Goal: Task Accomplishment & Management: Manage account settings

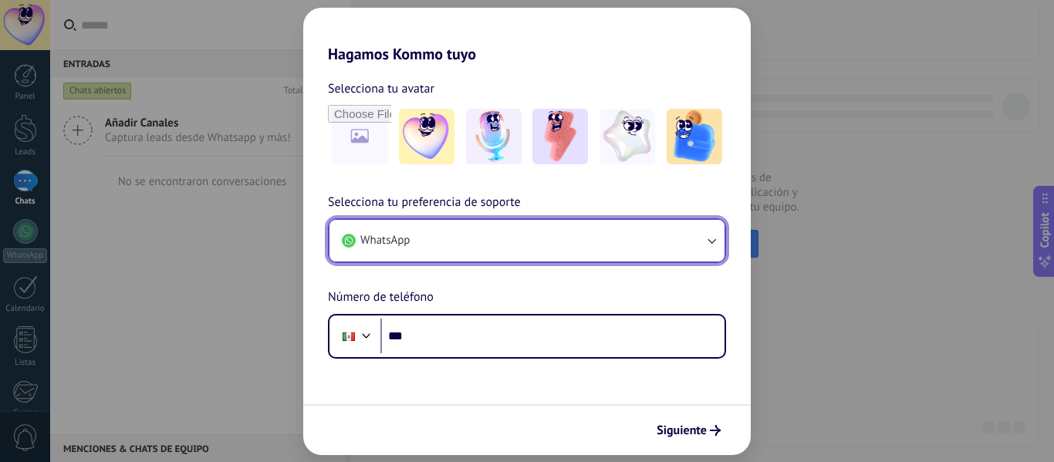
click at [457, 236] on button "WhatsApp" at bounding box center [527, 241] width 395 height 42
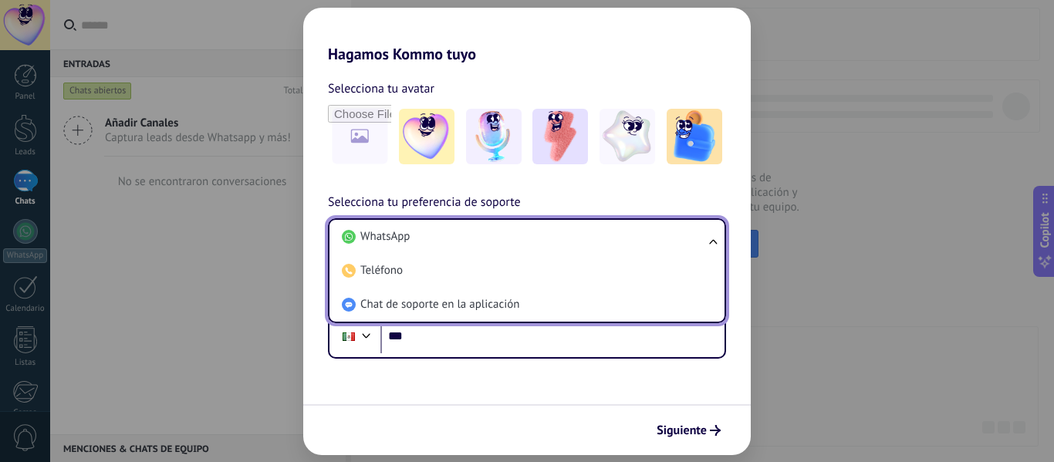
click at [457, 236] on li "WhatsApp" at bounding box center [524, 237] width 377 height 34
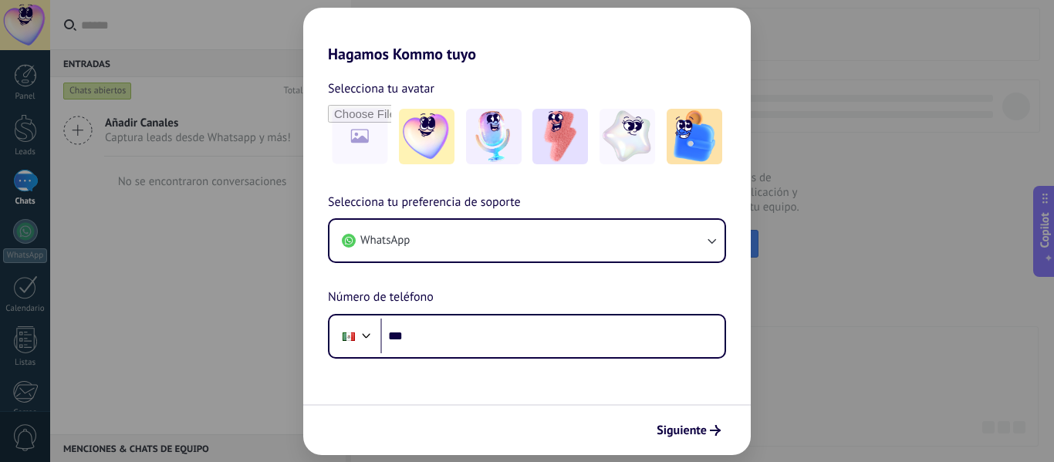
click at [238, 283] on div "Hagamos Kommo tuyo Selecciona tu avatar Selecciona tu preferencia de soporte Wh…" at bounding box center [527, 231] width 1054 height 462
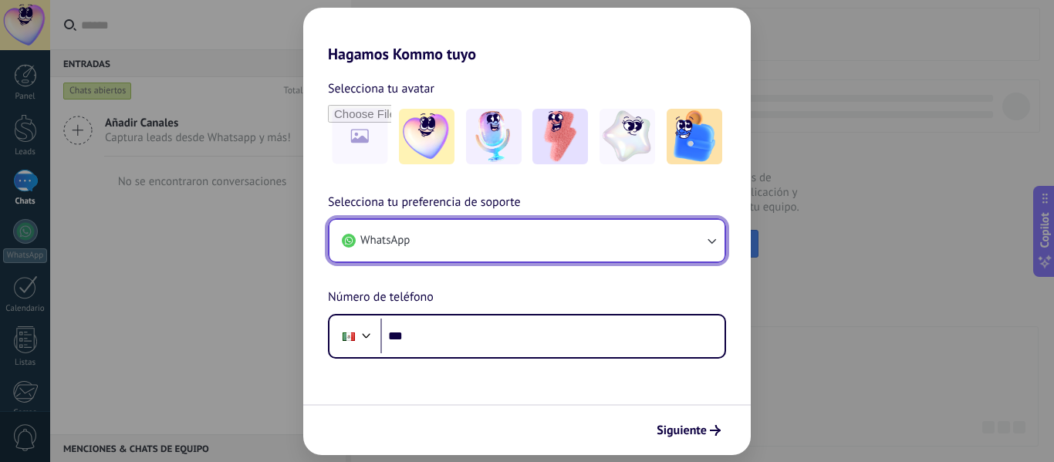
click at [547, 239] on button "WhatsApp" at bounding box center [527, 241] width 395 height 42
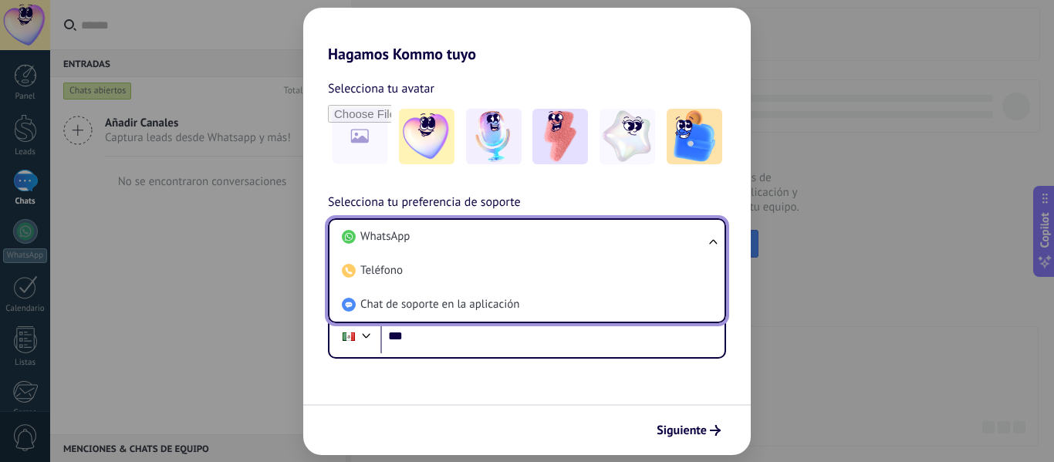
click at [547, 239] on li "WhatsApp" at bounding box center [524, 237] width 377 height 34
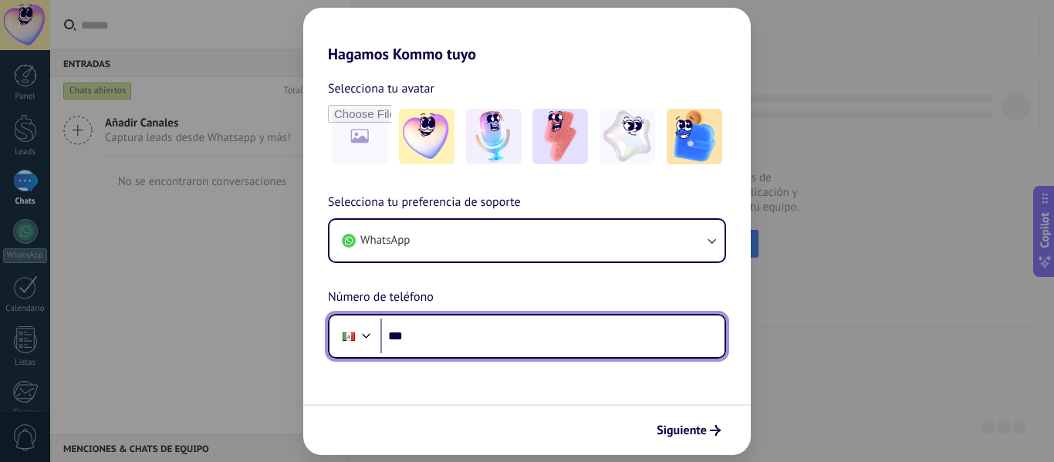
click at [499, 340] on input "***" at bounding box center [552, 337] width 344 height 36
type input "**********"
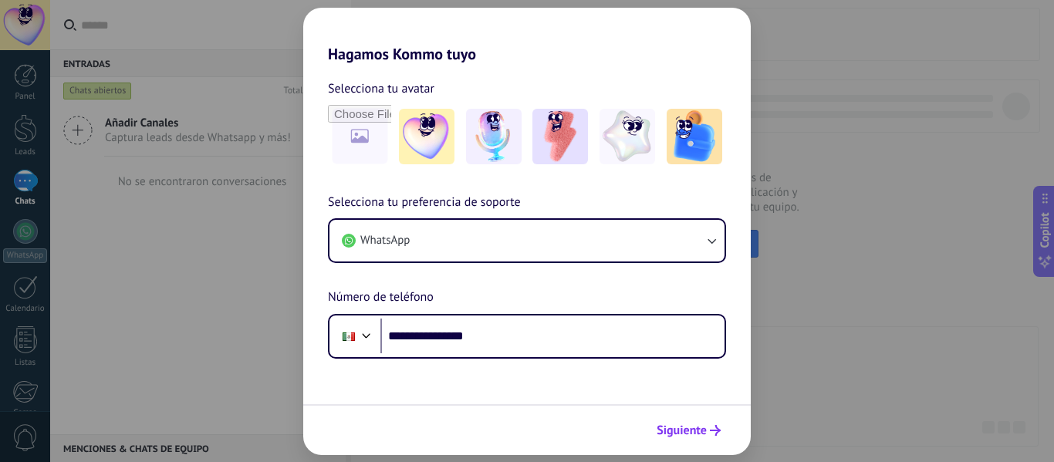
click at [698, 436] on span "Siguiente" at bounding box center [682, 430] width 50 height 11
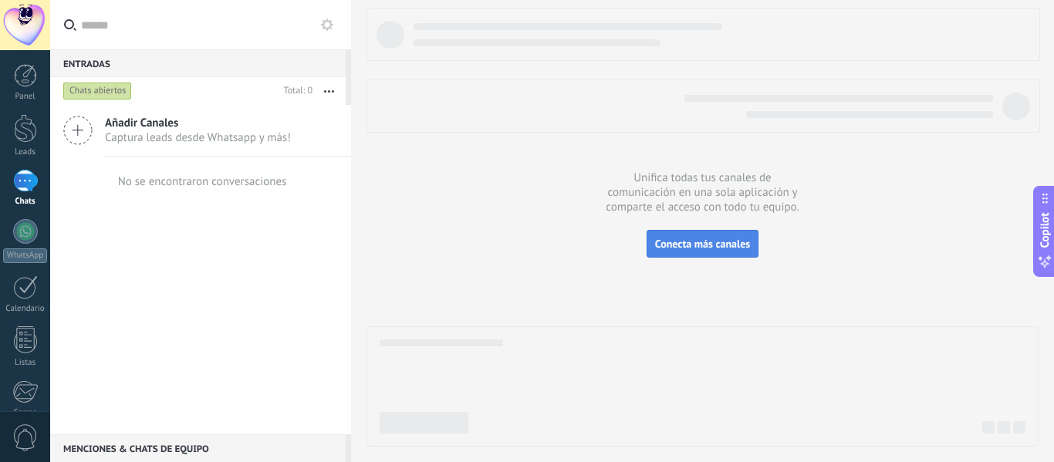
click at [714, 252] on button "Conecta más canales" at bounding box center [703, 244] width 112 height 28
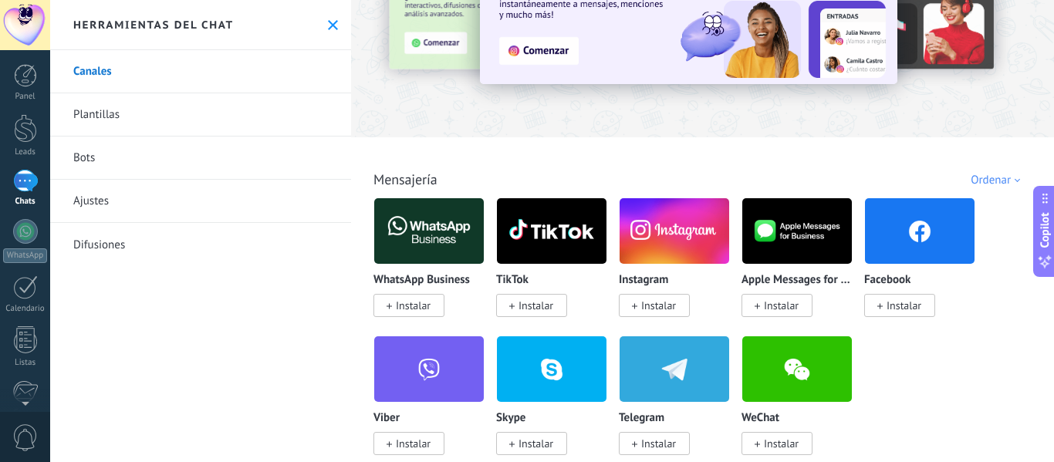
scroll to position [154, 0]
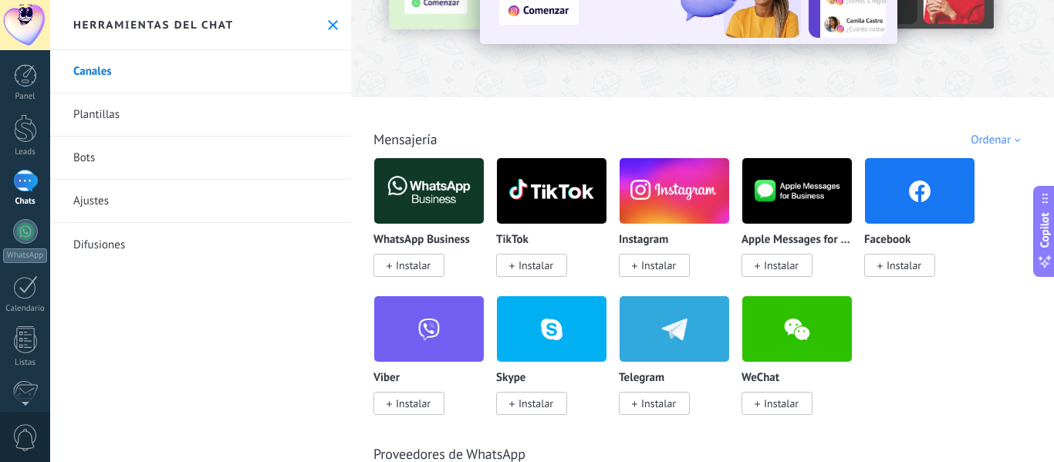
click at [925, 262] on span "Instalar" at bounding box center [899, 265] width 71 height 23
click at [893, 264] on span "Instalar" at bounding box center [904, 266] width 35 height 14
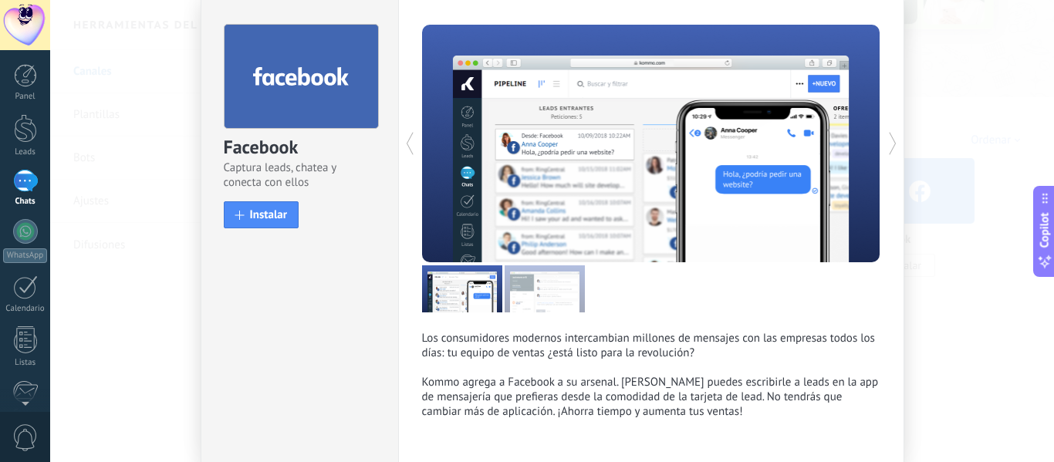
scroll to position [113, 0]
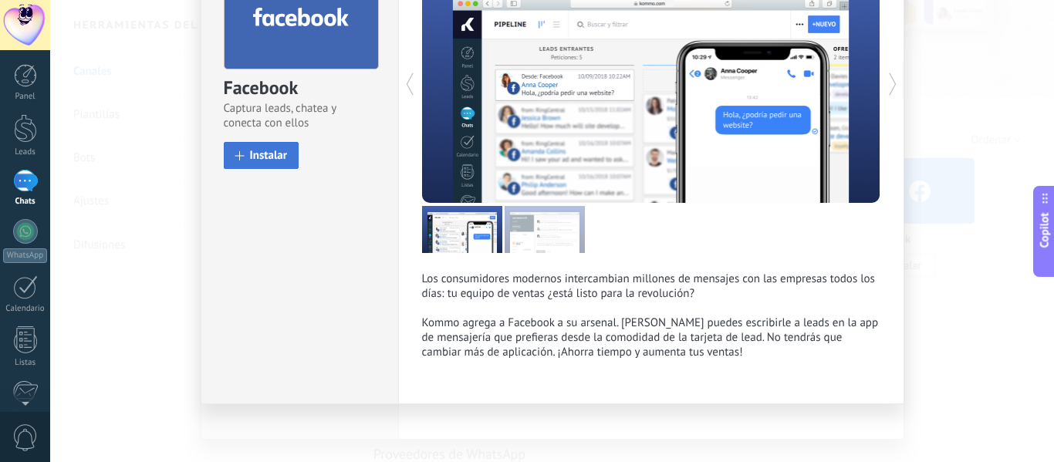
click at [280, 160] on span "Instalar" at bounding box center [269, 156] width 38 height 12
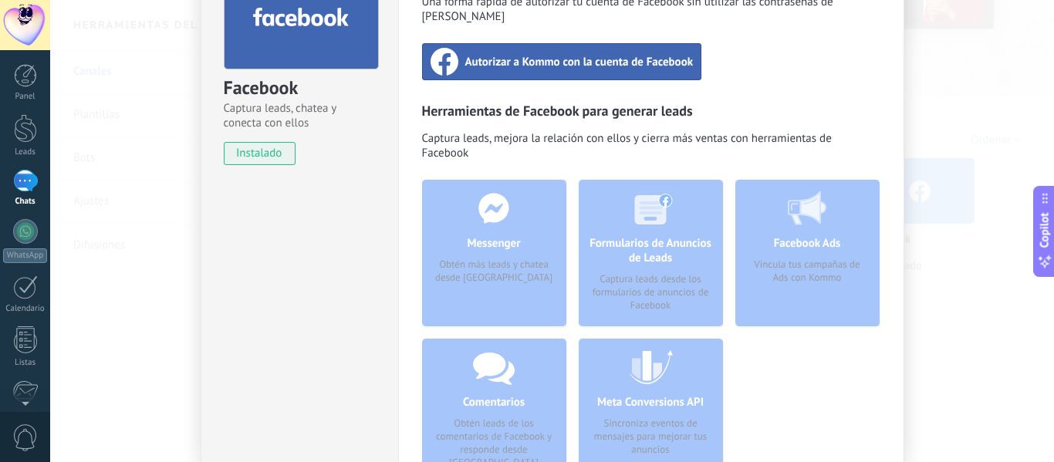
click at [667, 261] on div "Formularios de Anuncios de Leads Captura leads desde los formularios de anuncio…" at bounding box center [651, 253] width 144 height 147
click at [556, 54] on span "Autorizar a Kommo con la cuenta de Facebook" at bounding box center [579, 61] width 228 height 15
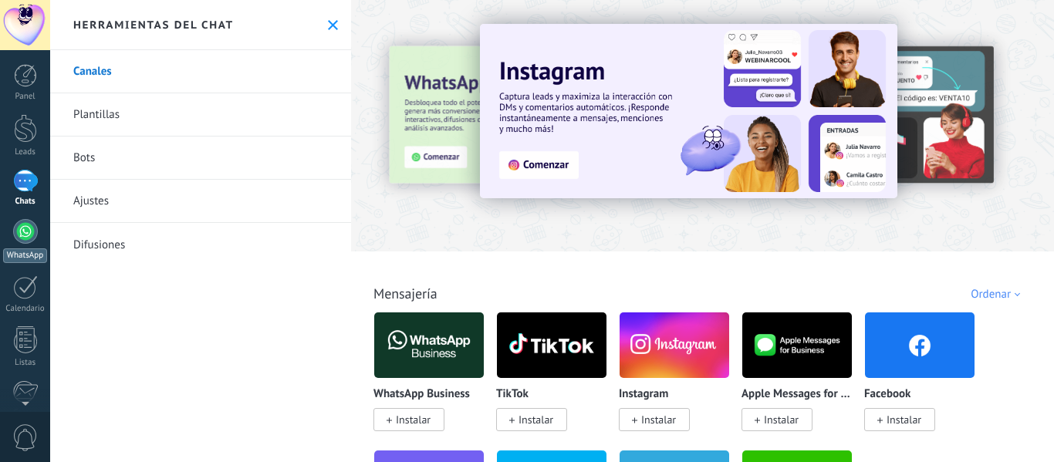
click at [17, 231] on div at bounding box center [25, 231] width 25 height 25
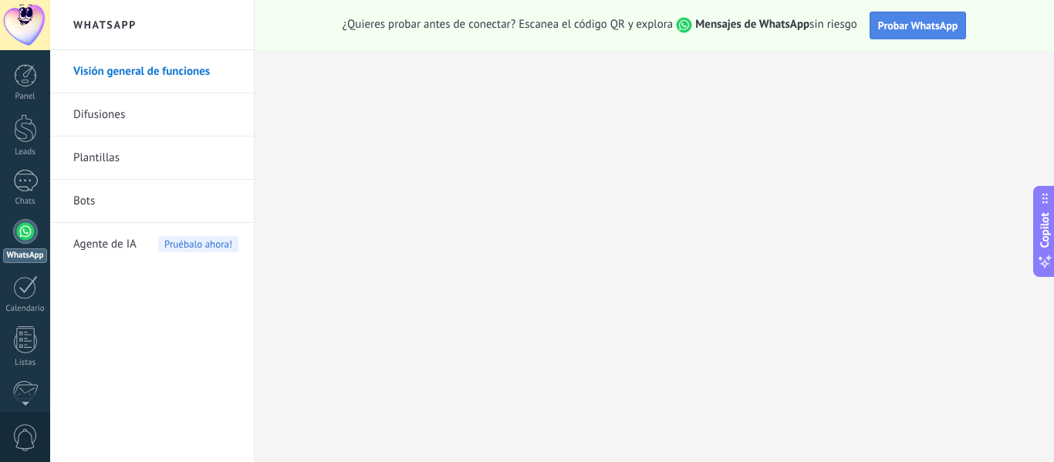
click at [923, 32] on button "Probar WhatsApp" at bounding box center [918, 26] width 97 height 28
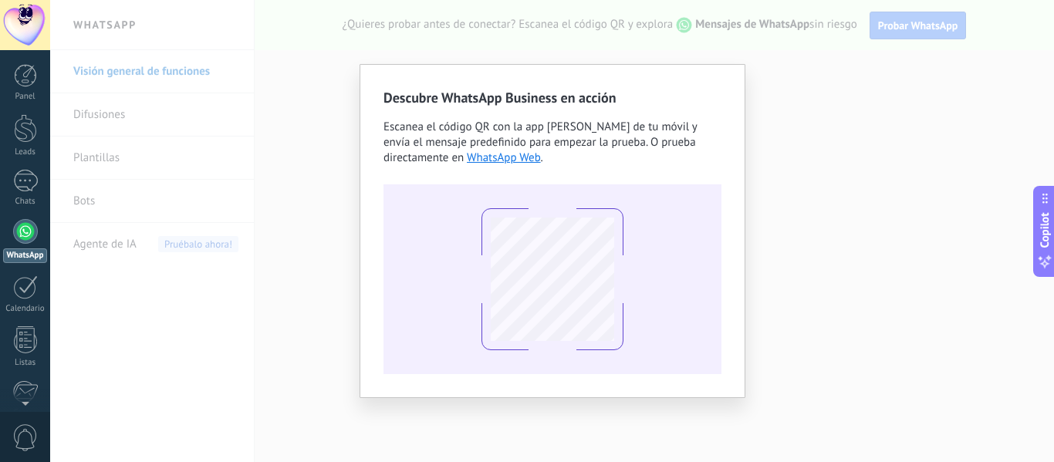
click at [767, 103] on div "Descubre WhatsApp Business en acción Escanea el código QR con la app de cámara …" at bounding box center [552, 231] width 1004 height 462
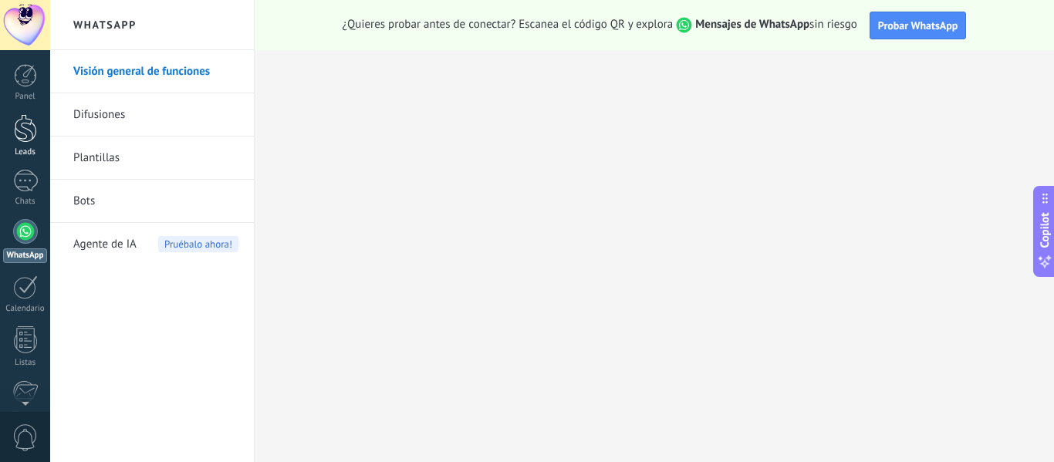
click at [29, 128] on div at bounding box center [25, 128] width 23 height 29
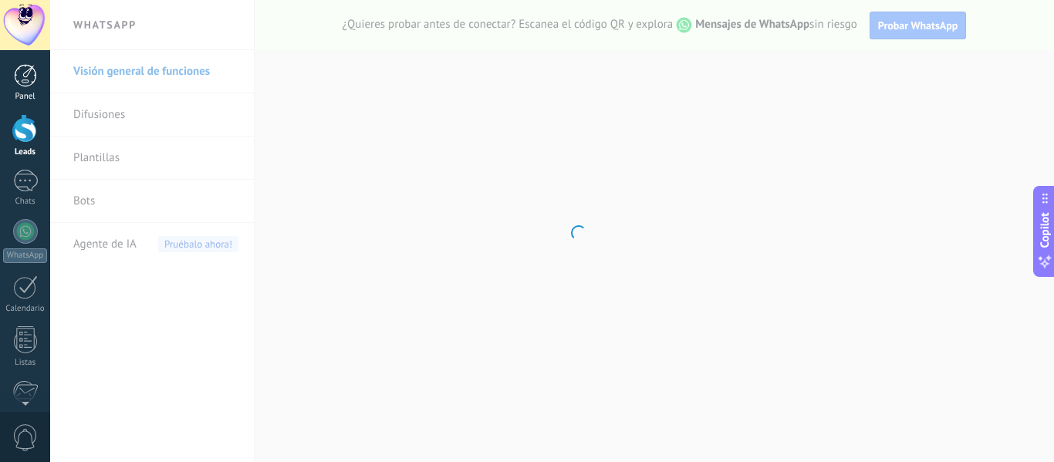
click at [27, 86] on div at bounding box center [25, 75] width 23 height 23
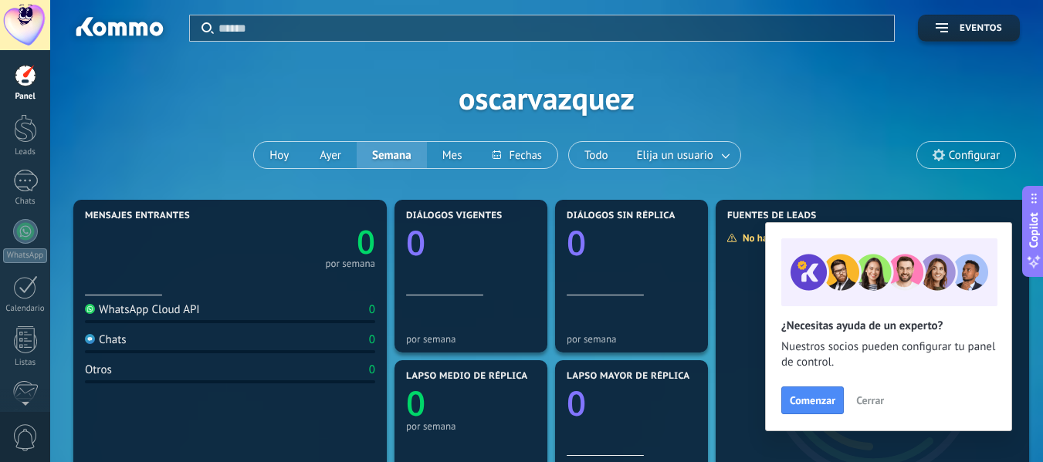
click at [973, 155] on span "Configurar" at bounding box center [973, 155] width 51 height 13
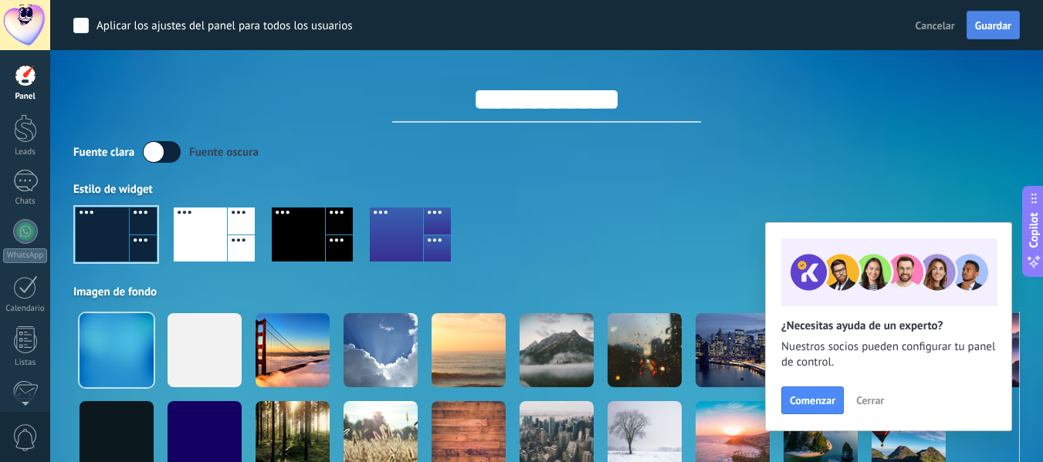
click at [976, 29] on span "Guardar" at bounding box center [993, 25] width 36 height 11
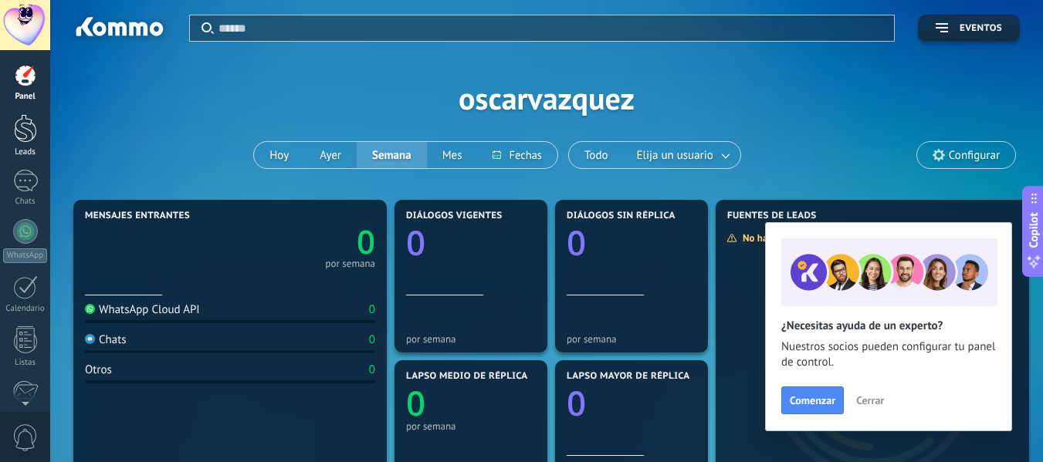
click at [21, 133] on div at bounding box center [25, 128] width 23 height 29
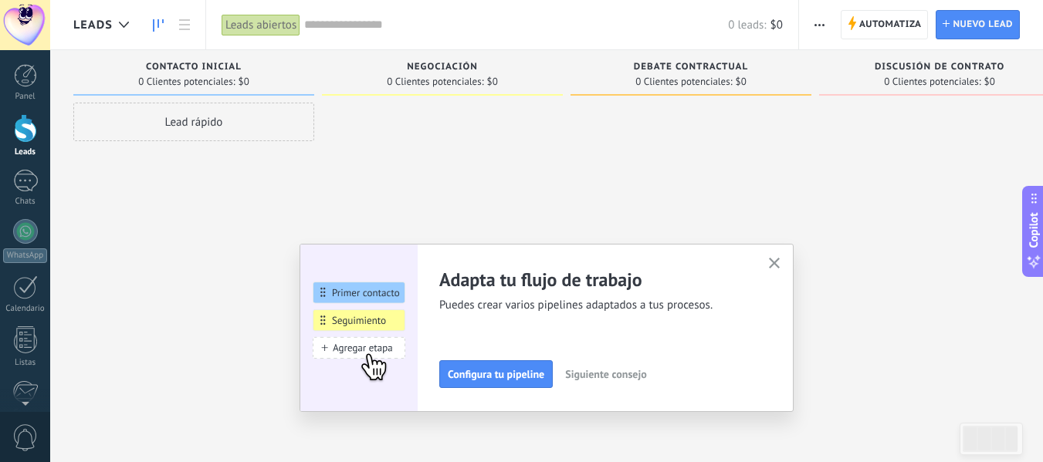
click at [218, 127] on div "Lead rápido" at bounding box center [193, 122] width 241 height 39
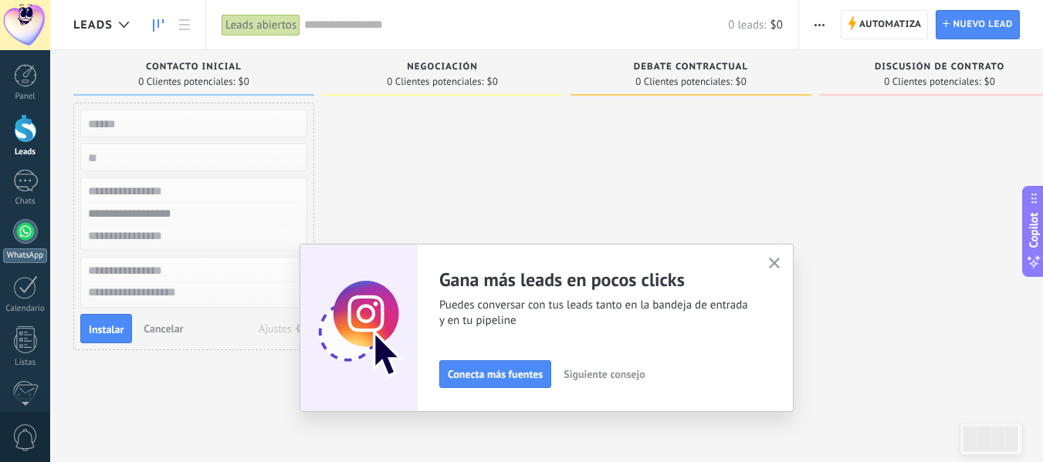
click at [27, 228] on div at bounding box center [25, 231] width 25 height 25
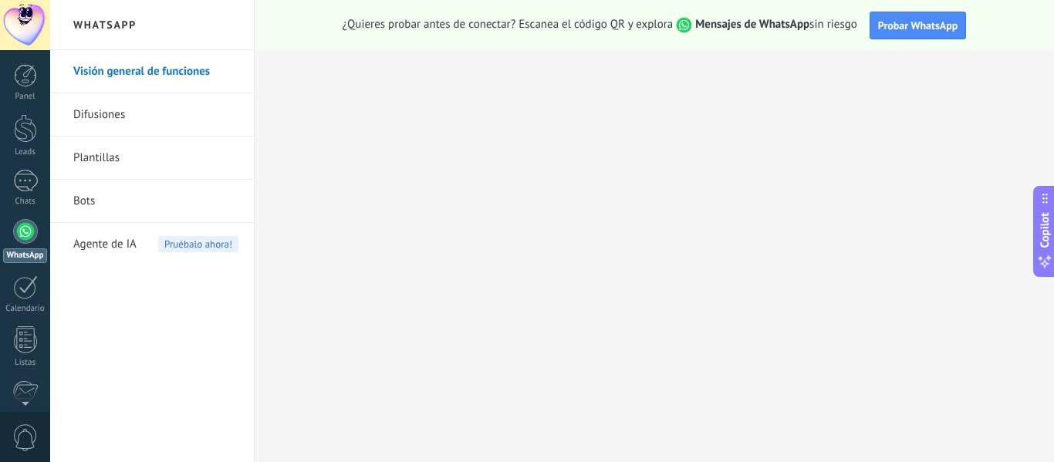
click at [145, 248] on div "Agente de IA Pruébalo ahora!" at bounding box center [155, 244] width 165 height 43
click at [145, 248] on body ".abecls-1,.abecls-2{fill-rule:evenodd}.abecls-2{fill:#fff} .abhcls-1{fill:none}…" at bounding box center [527, 231] width 1054 height 462
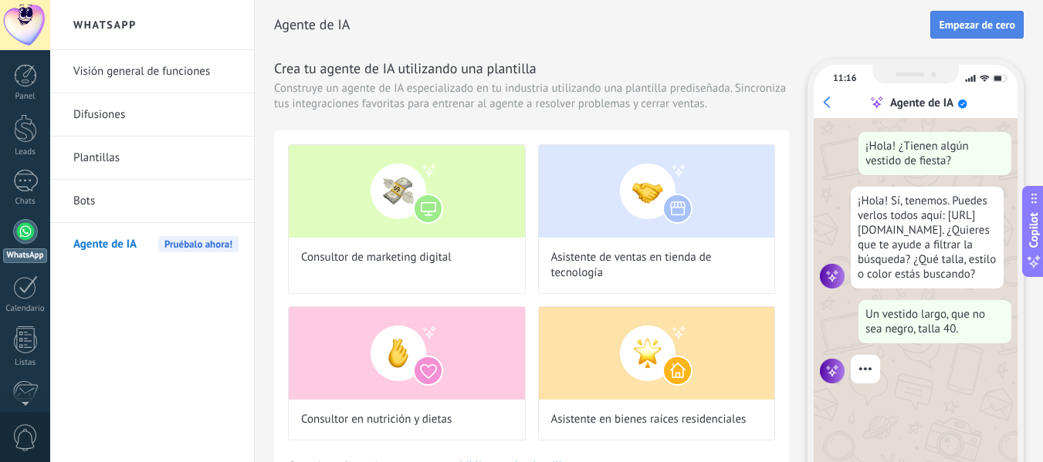
click at [981, 37] on button "Empezar de cero" at bounding box center [976, 25] width 93 height 28
click at [930, 37] on h2 "Agente de IA" at bounding box center [602, 24] width 656 height 31
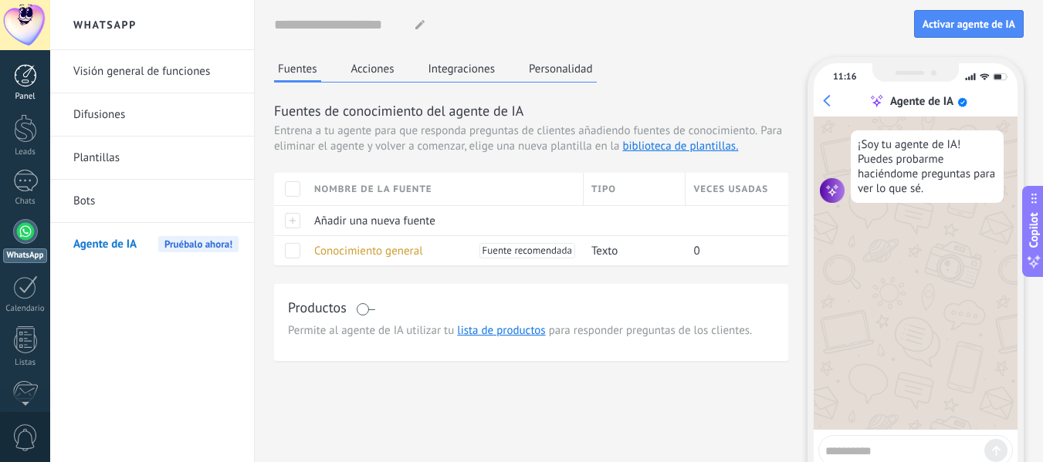
click at [29, 87] on link "Panel" at bounding box center [25, 83] width 50 height 38
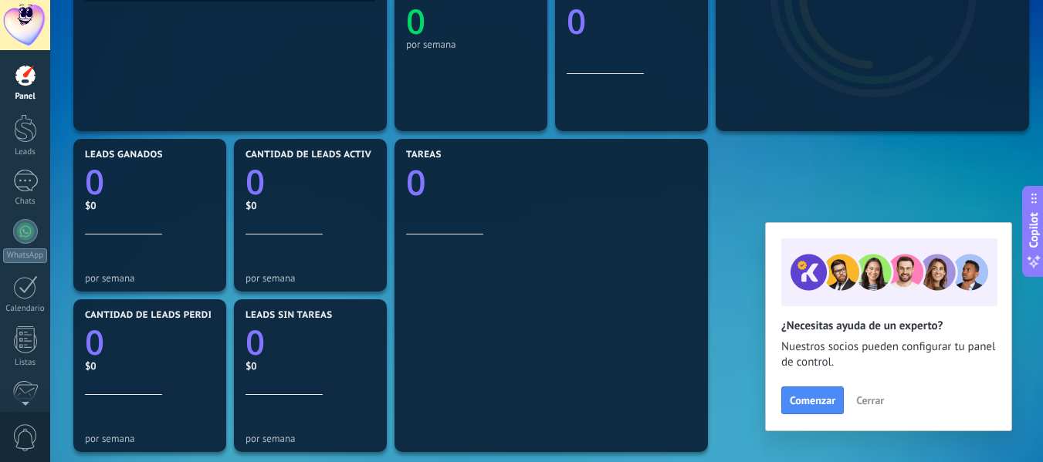
scroll to position [540, 0]
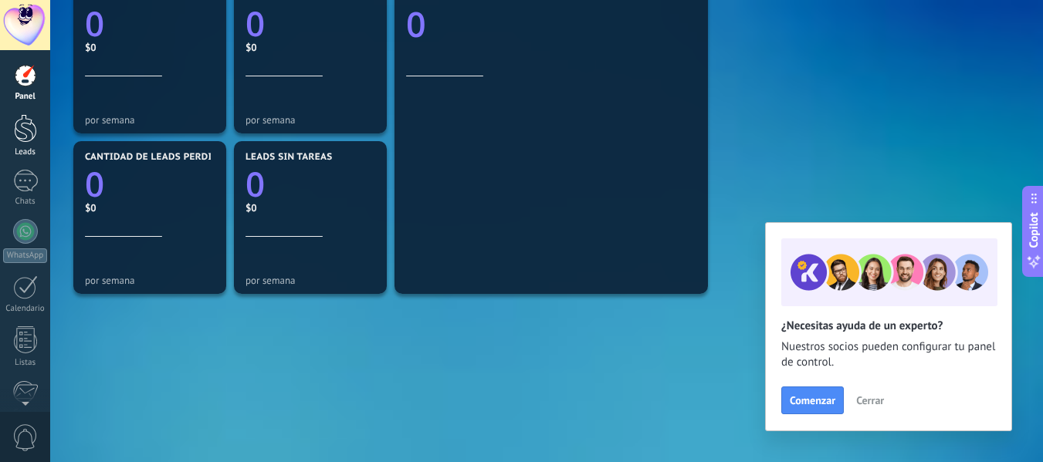
click at [19, 126] on div at bounding box center [25, 128] width 23 height 29
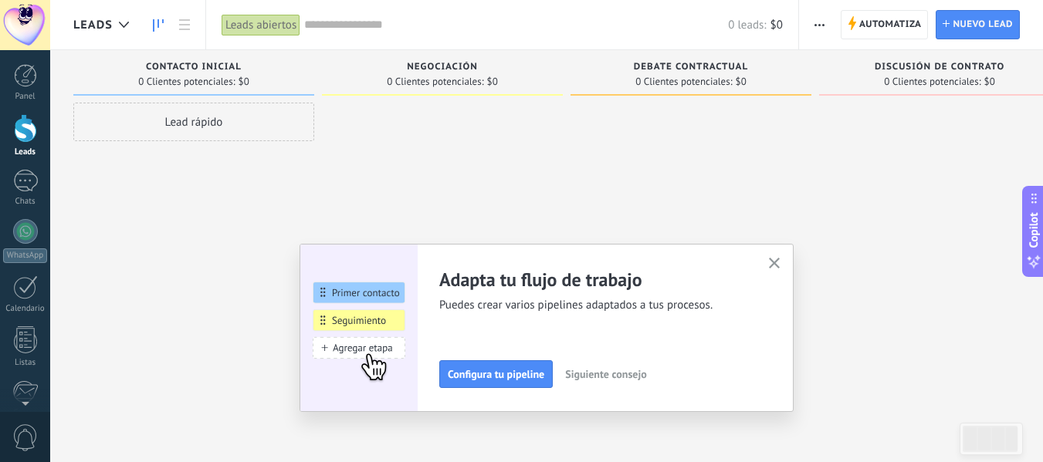
click at [780, 264] on icon "button" at bounding box center [775, 264] width 12 height 12
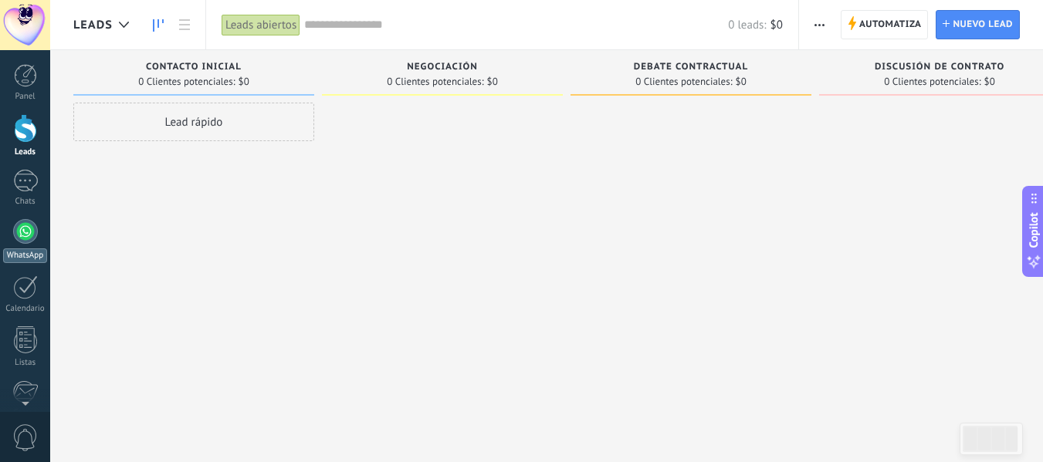
click at [15, 233] on div at bounding box center [25, 231] width 25 height 25
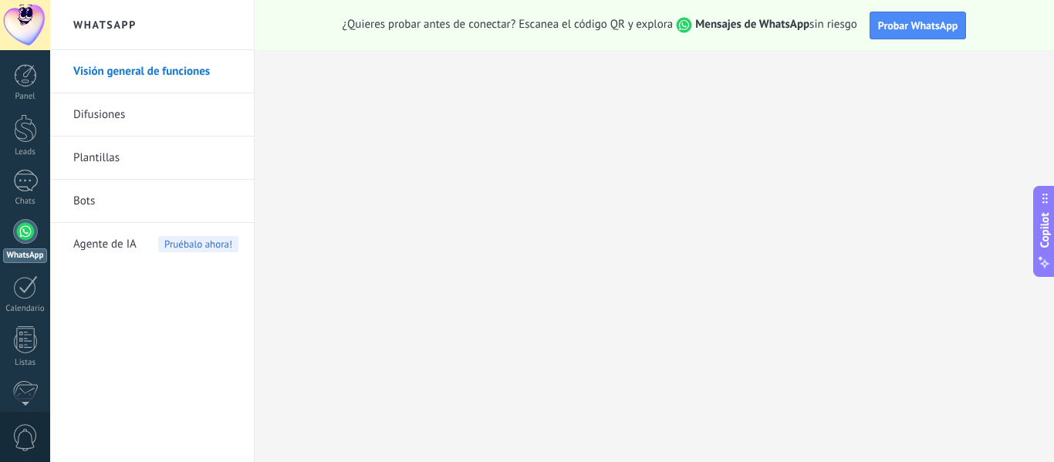
click at [1043, 230] on span "Copilot" at bounding box center [1044, 230] width 15 height 36
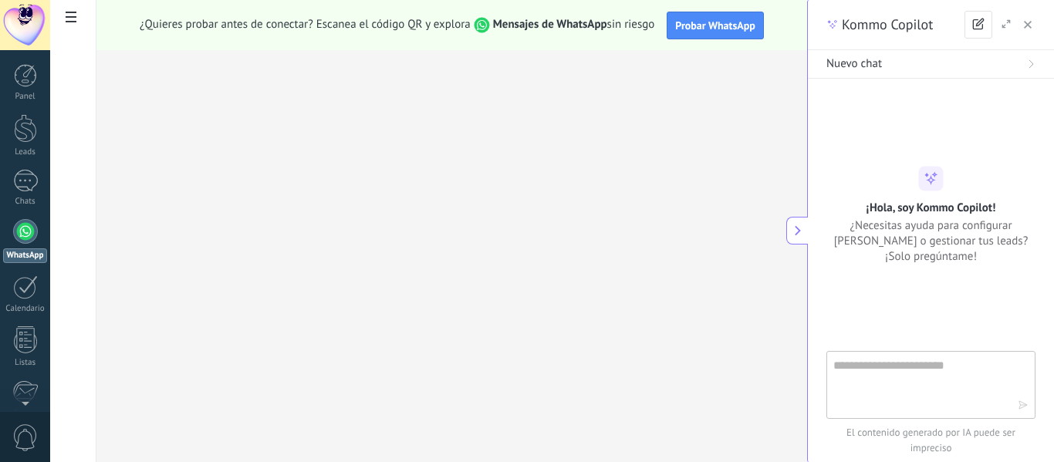
click at [1038, 19] on div "Kommo Copilot" at bounding box center [931, 25] width 246 height 50
click at [1028, 24] on icon "button" at bounding box center [1028, 25] width 8 height 8
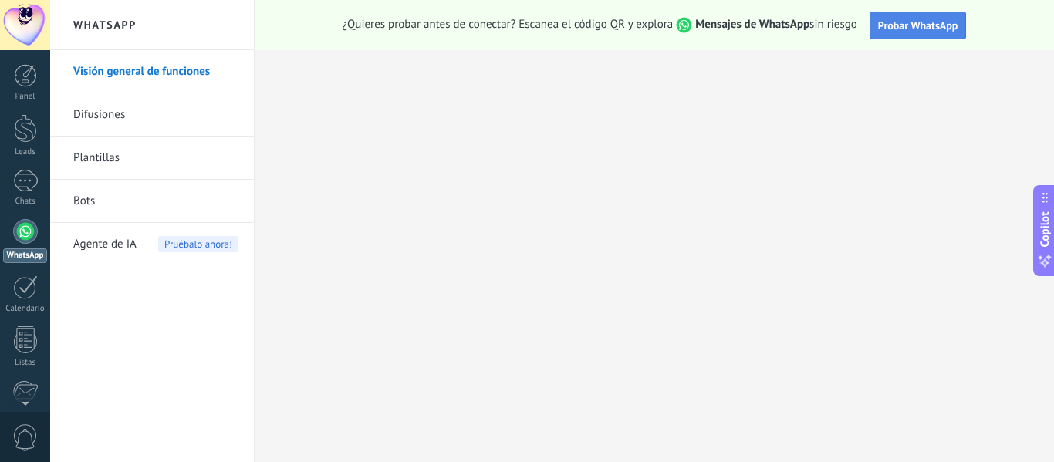
click at [908, 29] on span "Probar WhatsApp" at bounding box center [918, 26] width 80 height 14
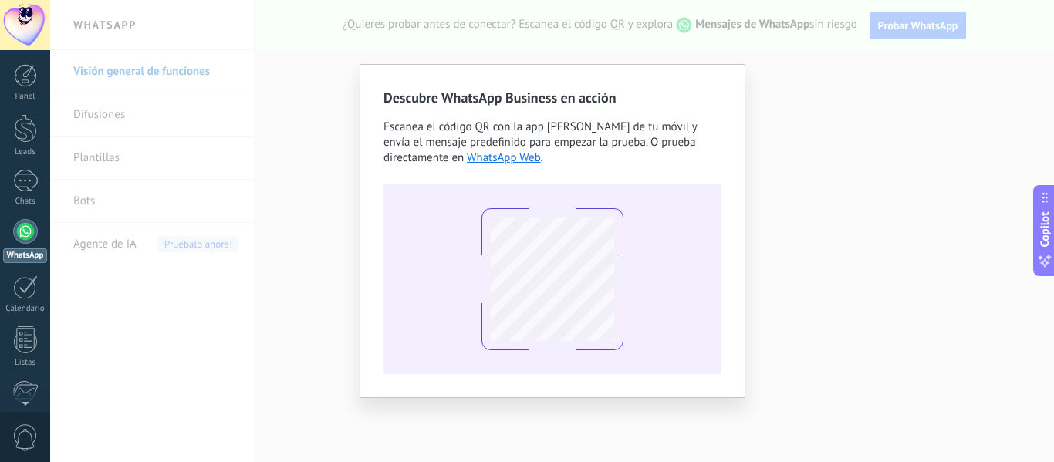
click at [306, 202] on div "Descubre WhatsApp Business en acción Escanea el código QR con la app de cámara …" at bounding box center [552, 231] width 1004 height 462
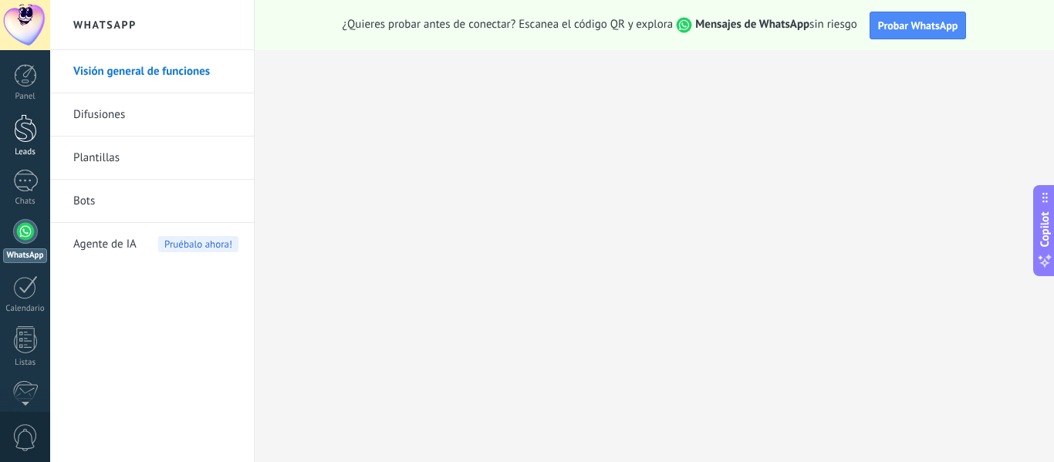
click at [21, 127] on div at bounding box center [25, 128] width 23 height 29
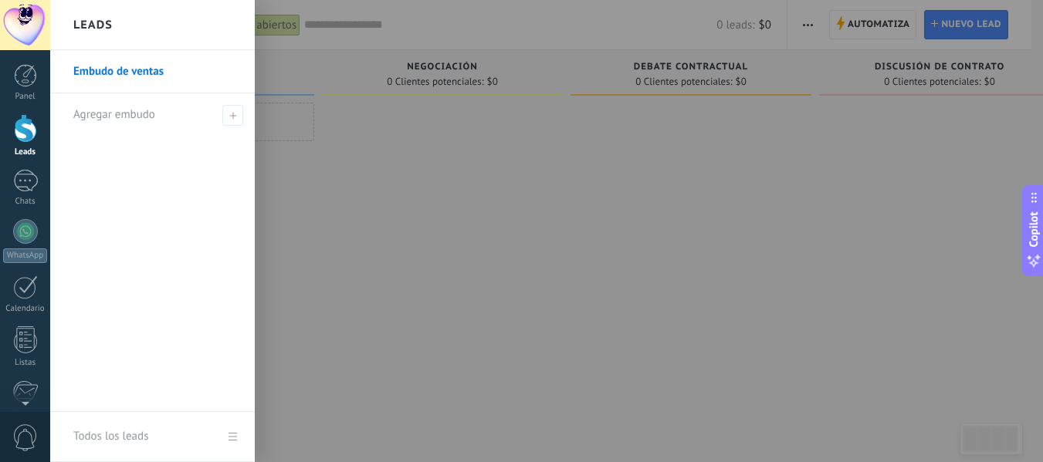
click at [478, 213] on div at bounding box center [442, 233] width 241 height 261
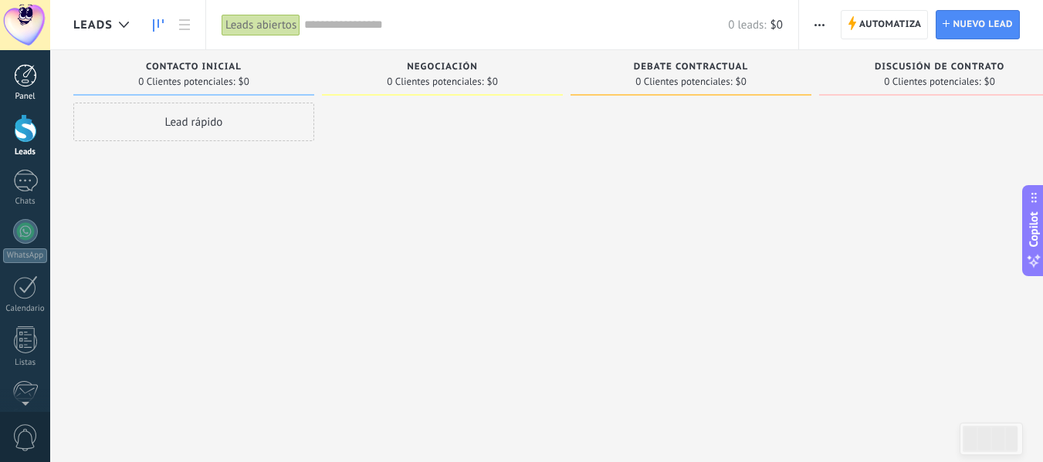
click at [30, 85] on div at bounding box center [25, 75] width 23 height 23
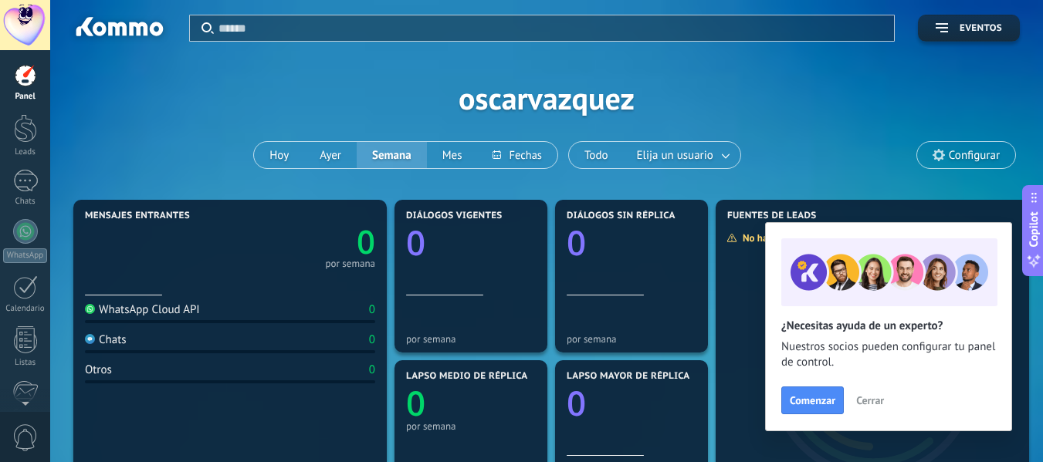
click at [107, 320] on div "WhatsApp Cloud API 0" at bounding box center [230, 313] width 290 height 21
click at [117, 309] on div "WhatsApp Cloud API" at bounding box center [142, 310] width 115 height 15
click at [24, 232] on div at bounding box center [25, 231] width 25 height 25
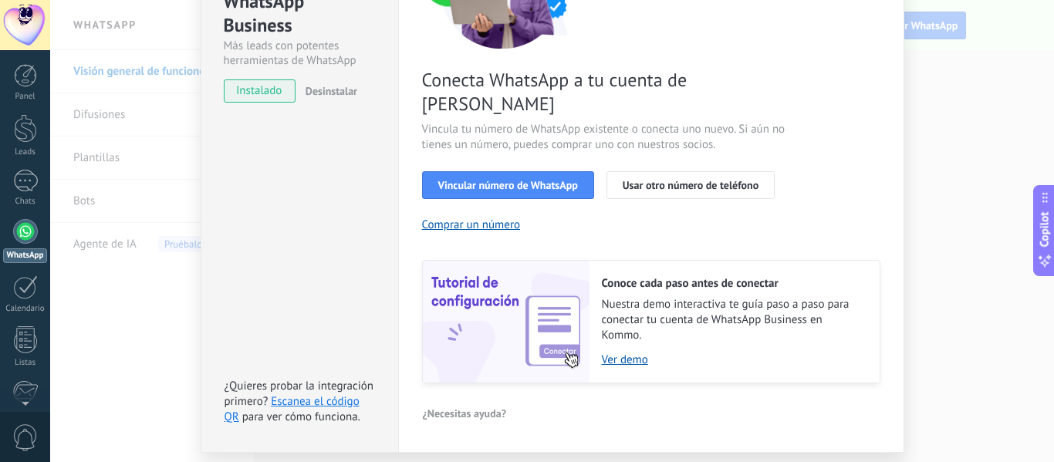
scroll to position [223, 0]
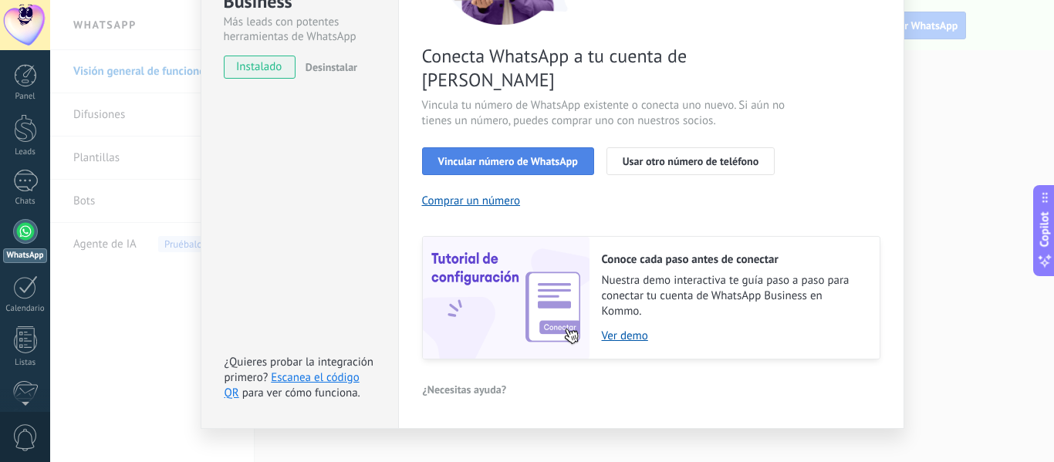
click at [560, 156] on span "Vincular número de WhatsApp" at bounding box center [508, 161] width 140 height 11
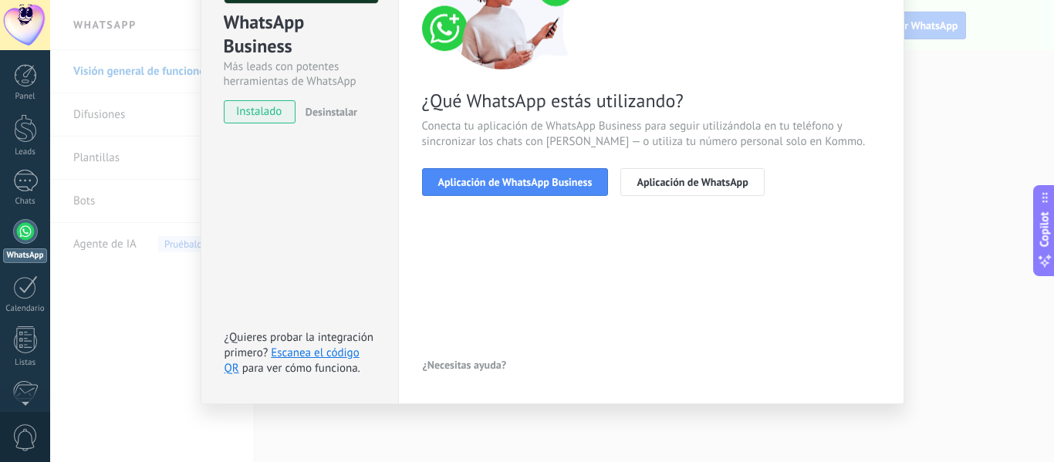
scroll to position [178, 0]
click at [561, 192] on button "Aplicación de WhatsApp Business" at bounding box center [515, 182] width 187 height 28
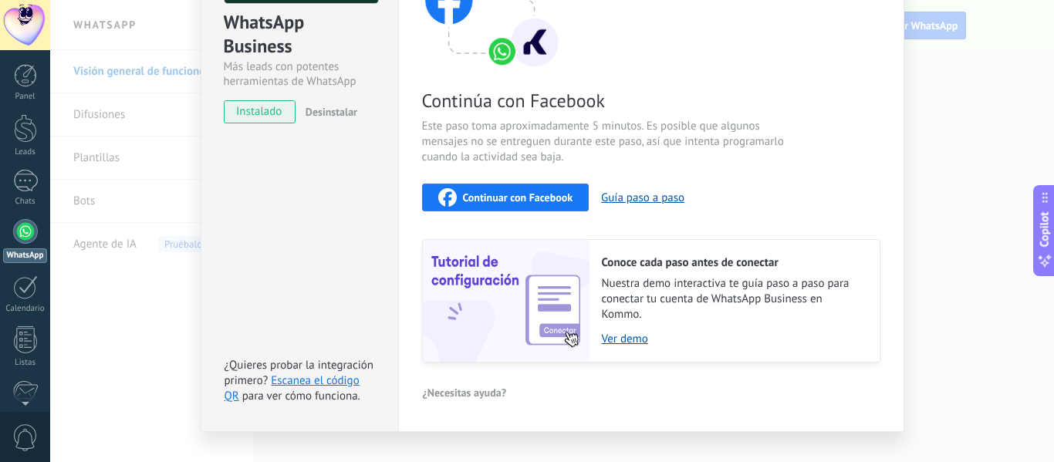
scroll to position [205, 0]
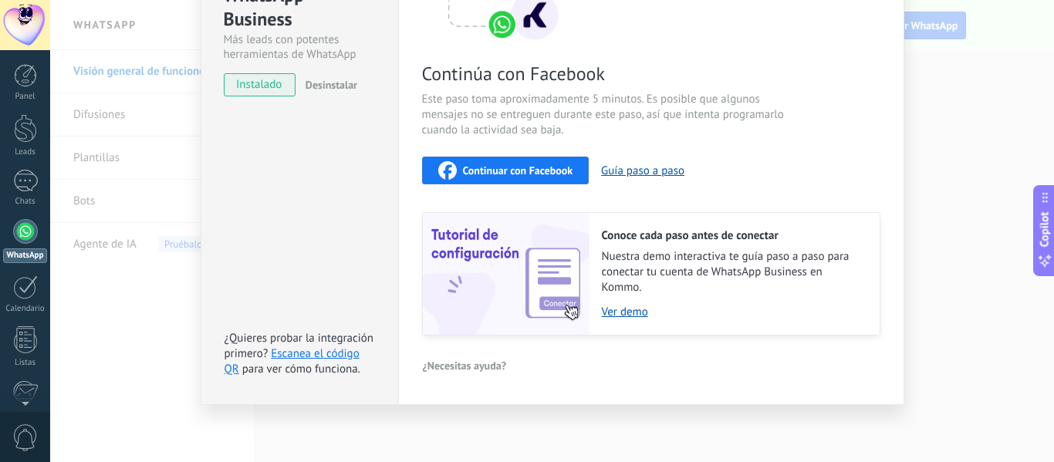
click at [553, 178] on div "Continuar con Facebook" at bounding box center [505, 170] width 135 height 19
click at [516, 171] on span "Continuar con Facebook" at bounding box center [518, 170] width 110 height 11
click at [800, 36] on div "Continúa con Facebook Este paso toma aproximadamente 5 minutos. Es posible que …" at bounding box center [651, 127] width 458 height 417
click at [973, 163] on div "WhatsApp Business Más leads con potentes herramientas de WhatsApp instalado Des…" at bounding box center [552, 231] width 1004 height 462
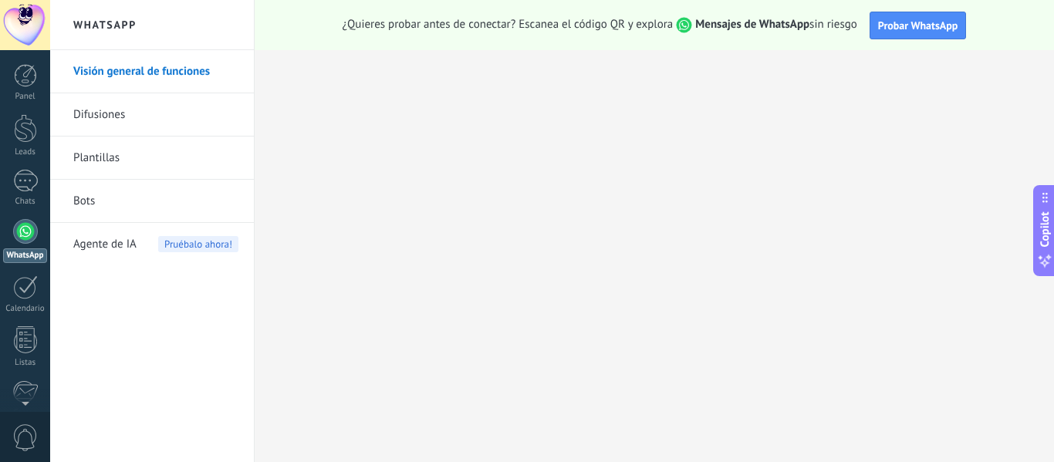
scroll to position [0, 0]
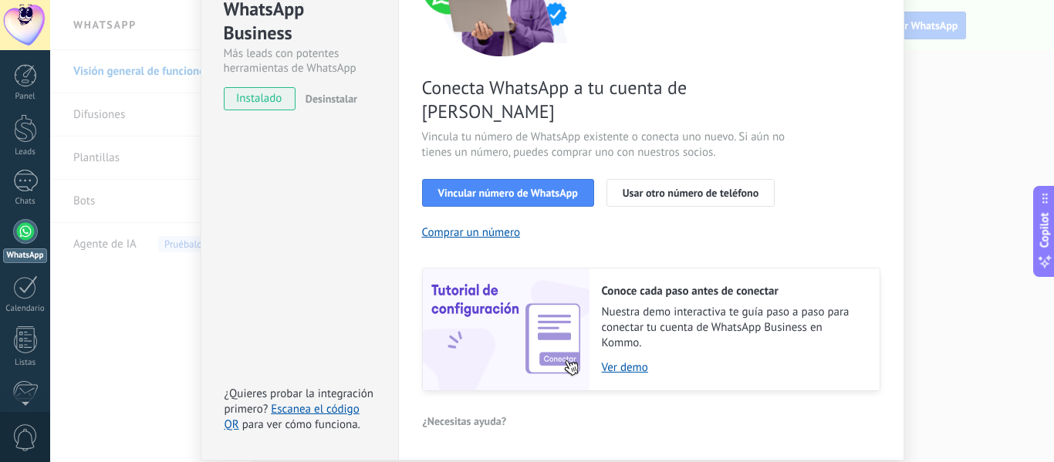
scroll to position [223, 0]
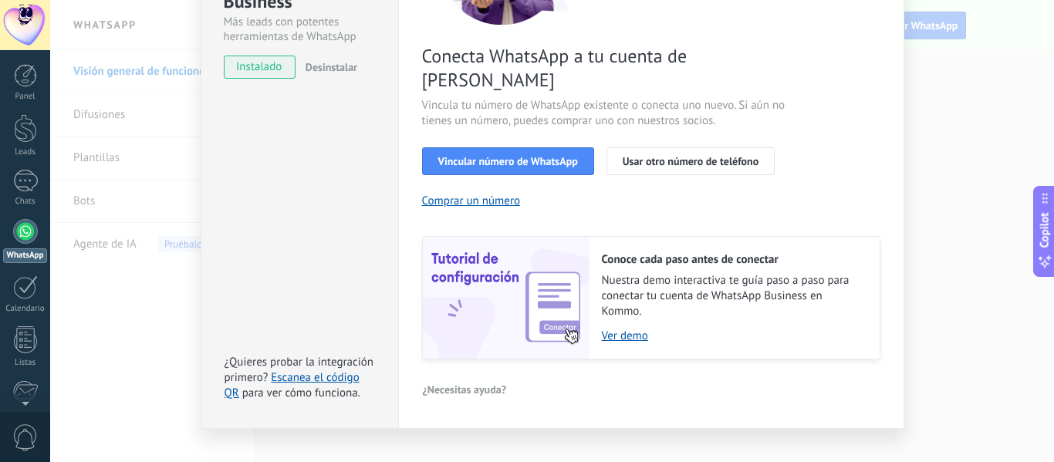
click at [136, 276] on div "WhatsApp Business Más leads con potentes herramientas de WhatsApp instalado Des…" at bounding box center [552, 231] width 1004 height 462
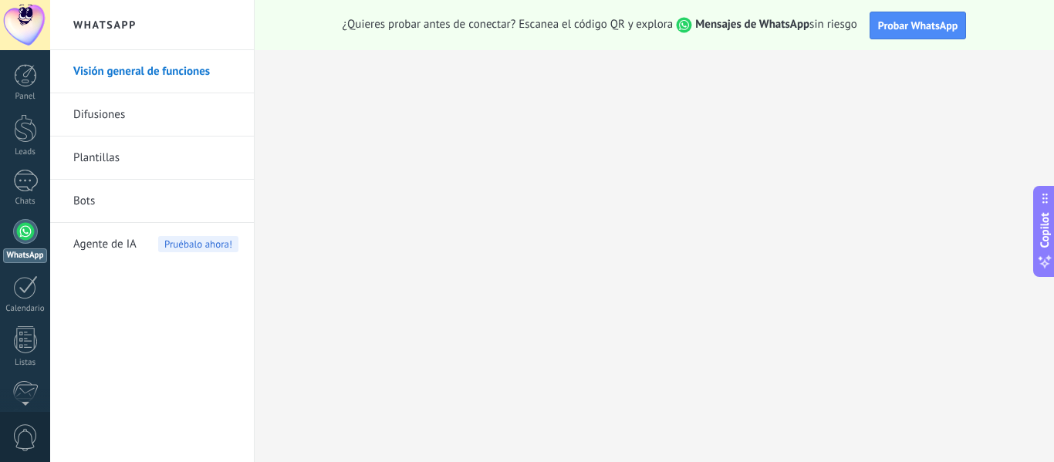
click at [25, 167] on div "Panel Leads Chats WhatsApp Clientes" at bounding box center [25, 328] width 50 height 528
click at [20, 178] on div at bounding box center [25, 181] width 25 height 22
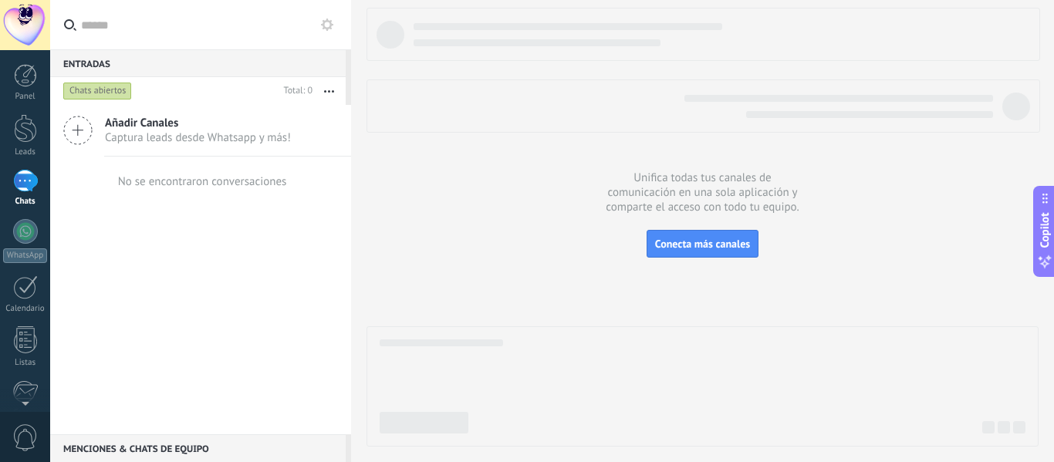
click at [191, 131] on span "Captura leads desde Whatsapp y más!" at bounding box center [198, 137] width 186 height 15
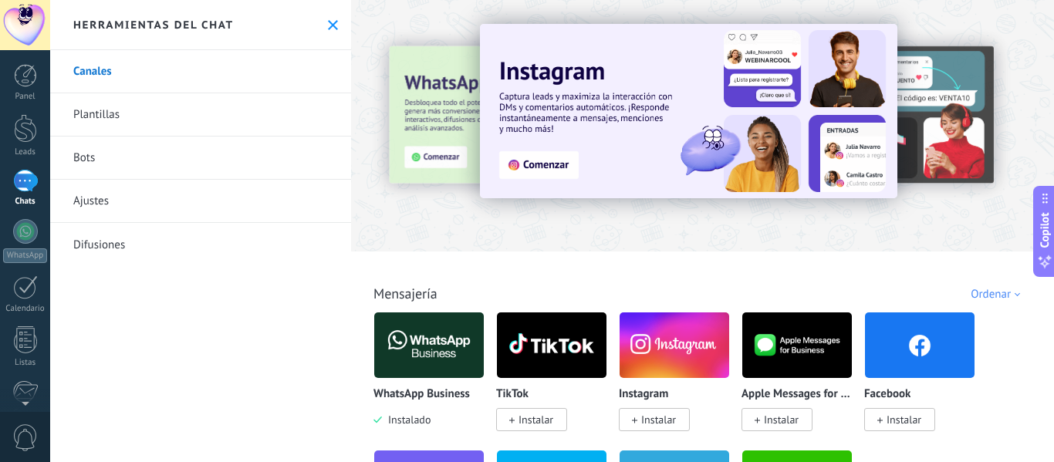
scroll to position [154, 0]
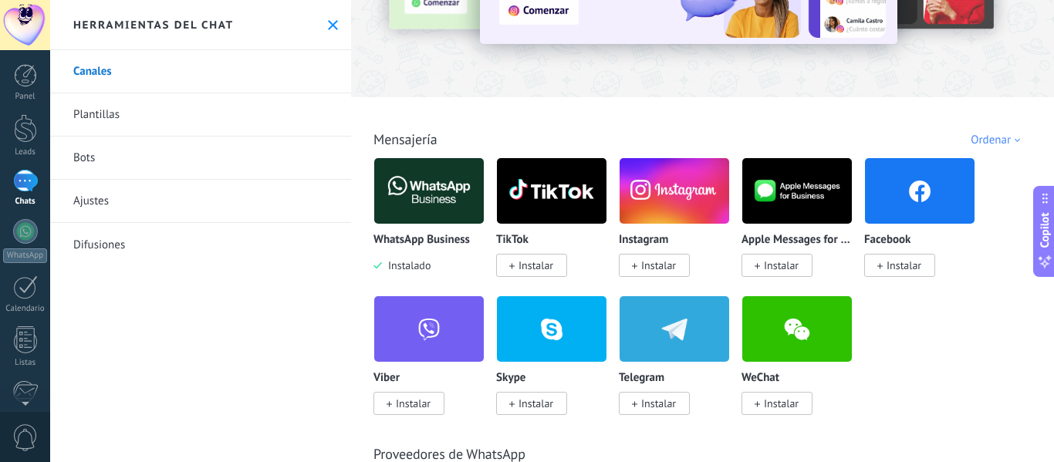
click at [894, 265] on span "Instalar" at bounding box center [904, 266] width 35 height 14
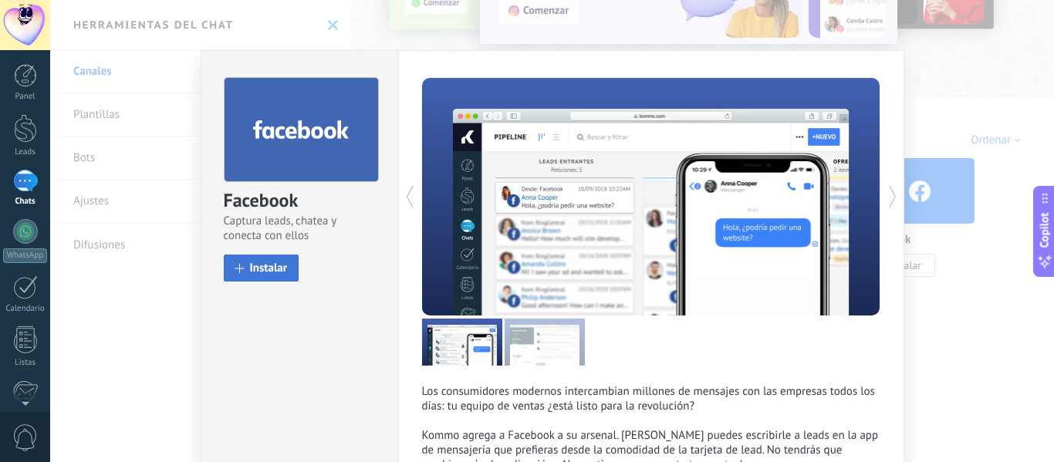
click at [285, 272] on button "Instalar" at bounding box center [262, 268] width 76 height 27
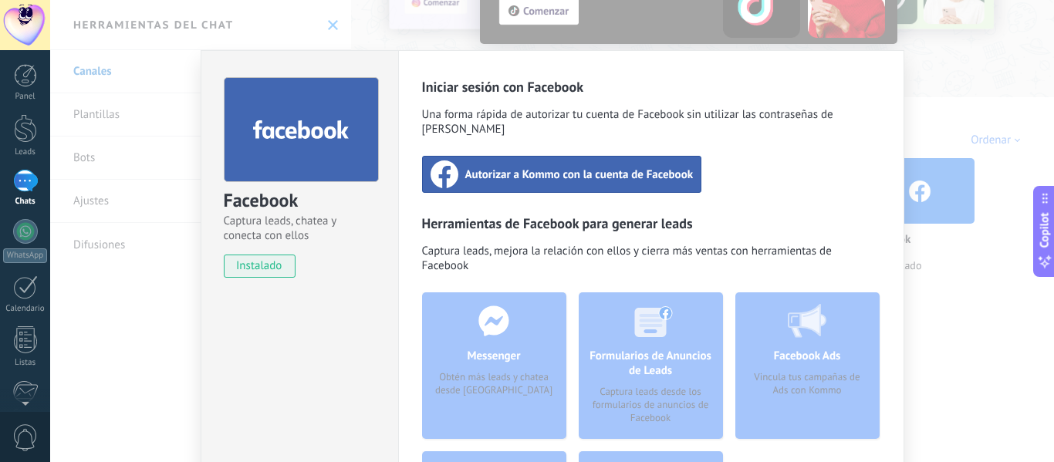
click at [570, 171] on div "Autorizar a Kommo con la cuenta de Facebook" at bounding box center [562, 174] width 280 height 37
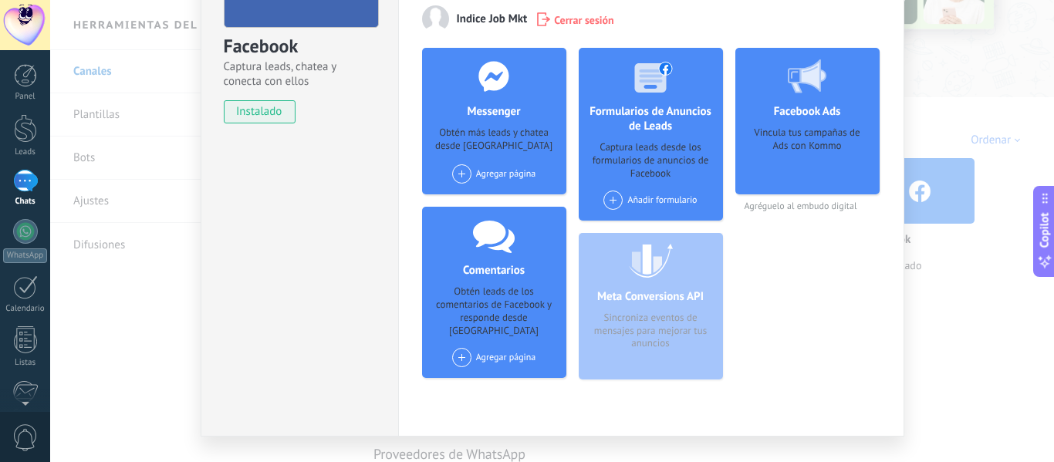
click at [812, 167] on div "Vincula tus campañas de Ads con Kommo" at bounding box center [808, 156] width 120 height 58
click at [790, 120] on div "Facebook Ads Vincula tus campañas de Ads con Kommo" at bounding box center [807, 121] width 144 height 147
click at [792, 118] on h4 "Facebook Ads" at bounding box center [807, 111] width 75 height 15
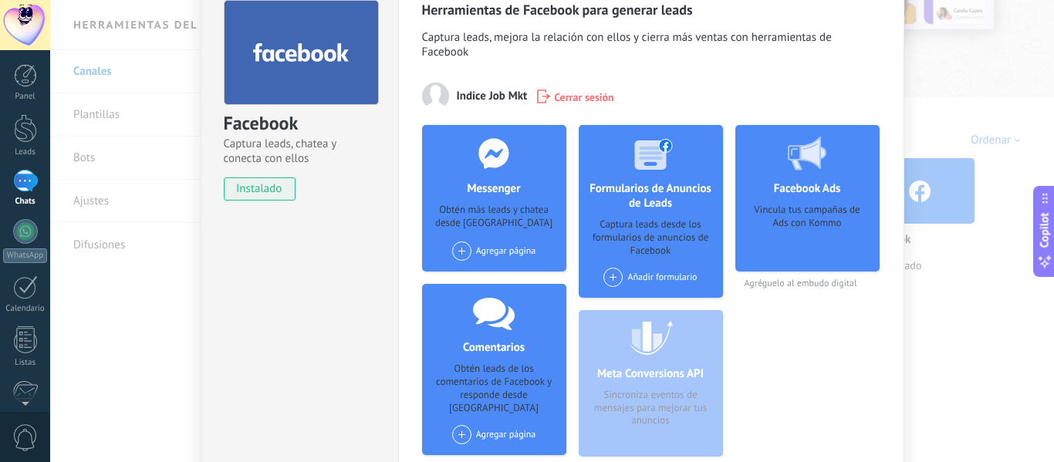
scroll to position [187, 0]
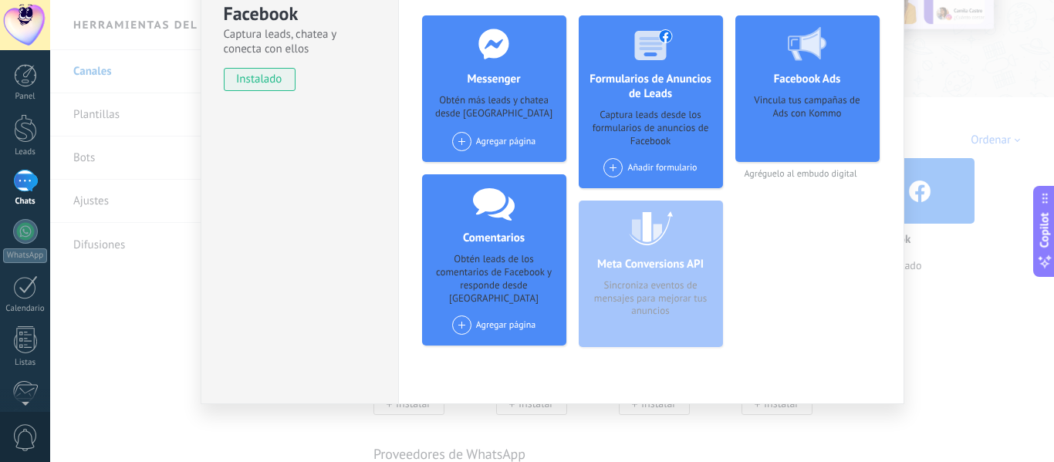
click at [607, 172] on span at bounding box center [613, 167] width 19 height 19
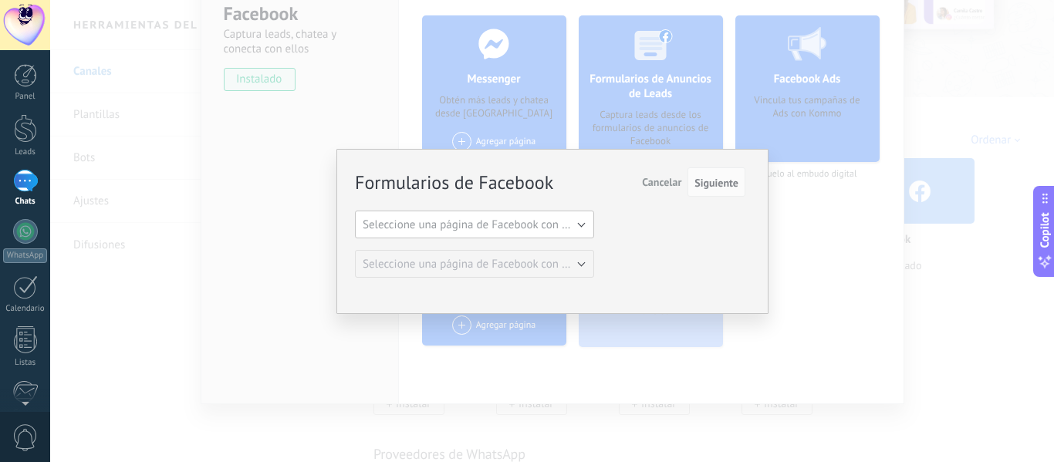
click at [529, 235] on button "Seleccione una página de Facebook con formas" at bounding box center [474, 225] width 239 height 28
click at [580, 229] on span "Seleccione una página de Facebook con formas" at bounding box center [479, 225] width 233 height 15
click at [717, 191] on button "Siguiente" at bounding box center [717, 181] width 58 height 29
click at [724, 187] on span "Siguiente" at bounding box center [717, 183] width 44 height 11
click at [578, 230] on span "Seleccione una página de Facebook con formas" at bounding box center [479, 225] width 233 height 15
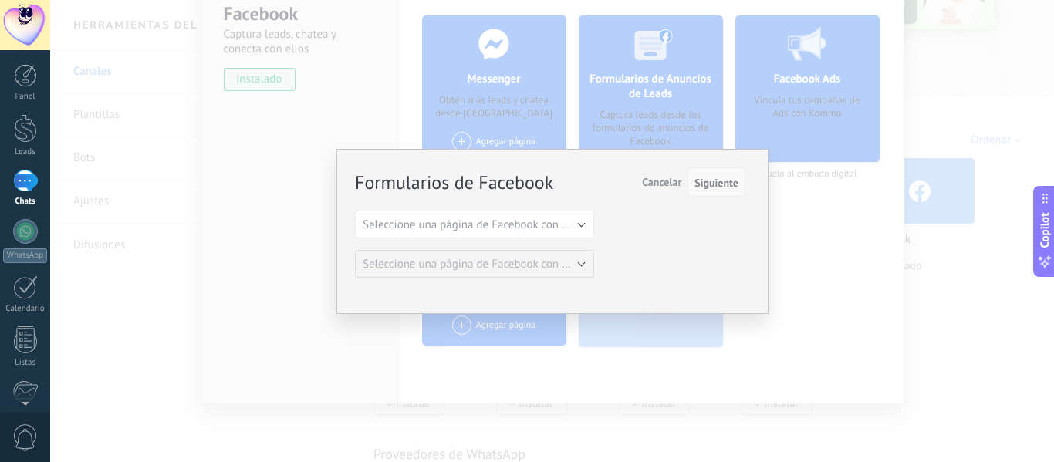
click at [730, 188] on span "Siguiente" at bounding box center [717, 183] width 44 height 11
click at [715, 182] on span "Siguiente" at bounding box center [717, 183] width 44 height 11
click at [671, 186] on span "Cancelar" at bounding box center [661, 182] width 39 height 14
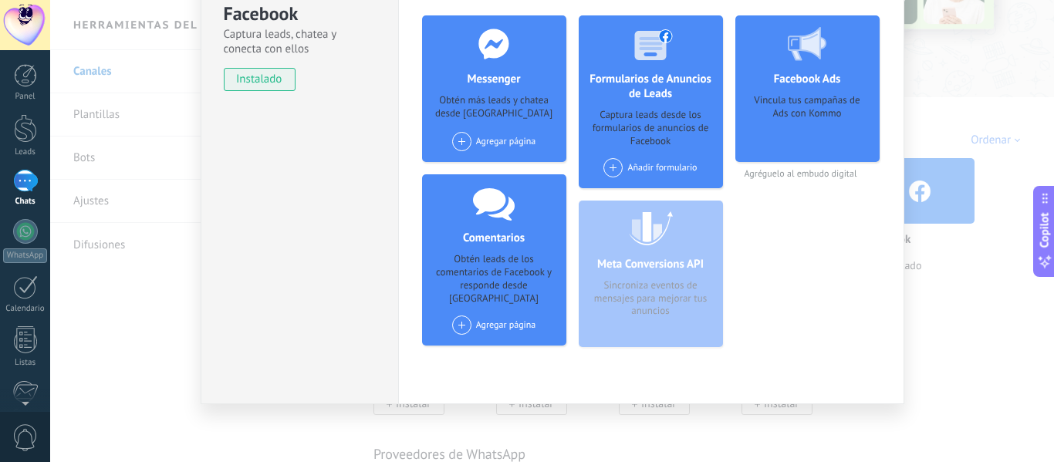
click at [453, 147] on span at bounding box center [461, 141] width 19 height 19
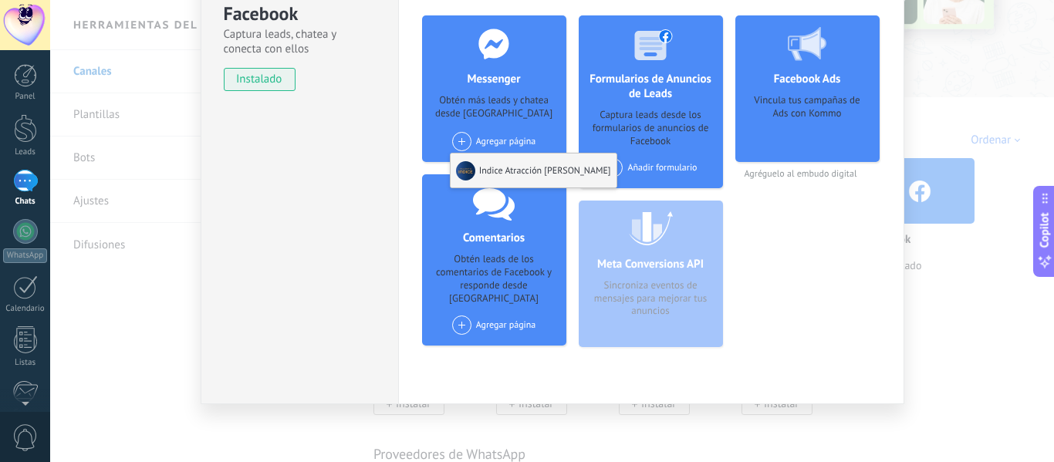
click at [489, 167] on div "Indice Atracción [PERSON_NAME]" at bounding box center [534, 171] width 166 height 34
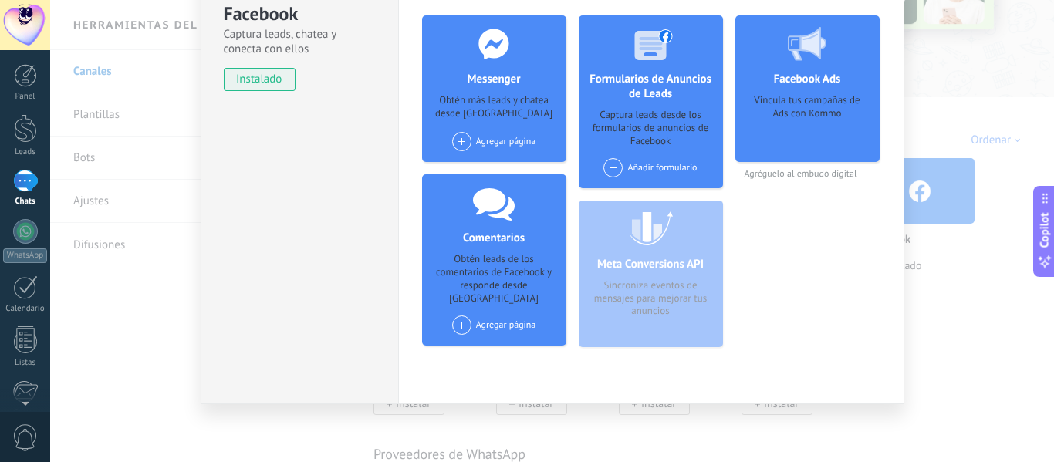
click at [456, 147] on span at bounding box center [461, 141] width 19 height 19
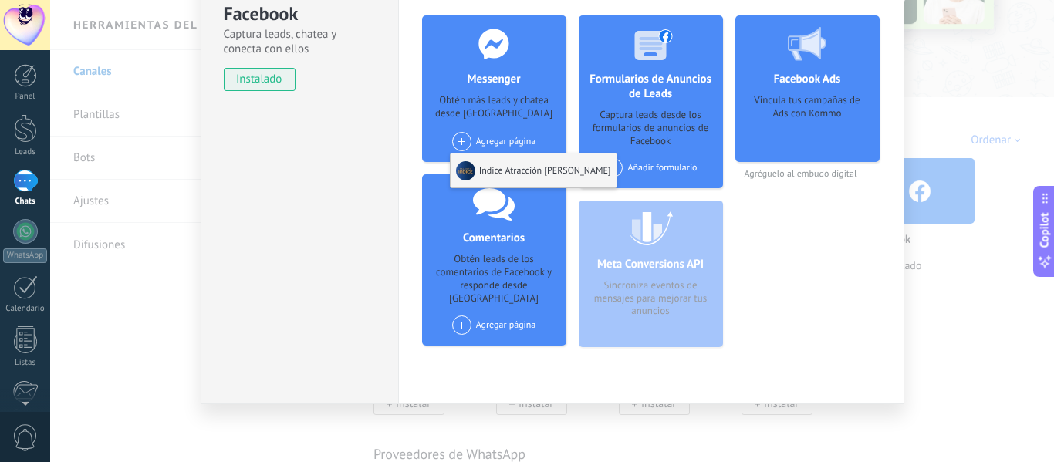
click at [478, 161] on div "Indice Atracción [PERSON_NAME]" at bounding box center [534, 171] width 166 height 34
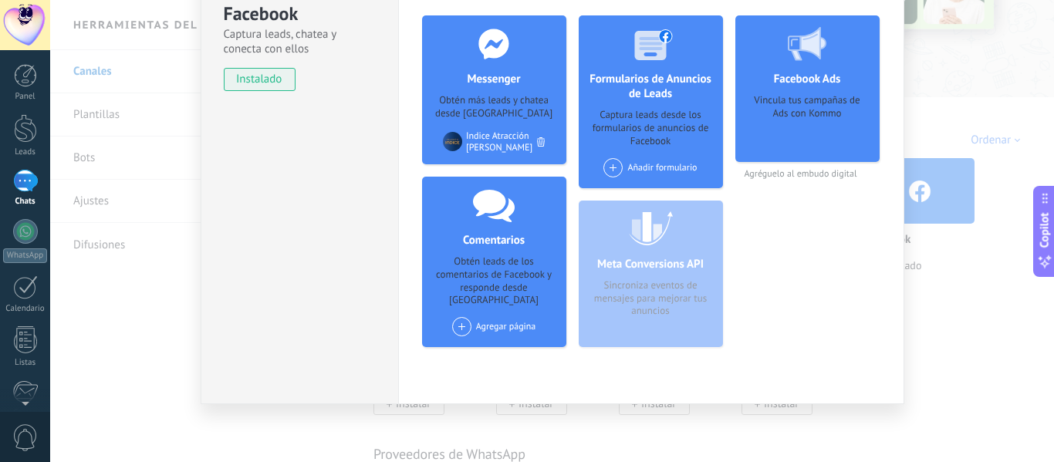
drag, startPoint x: 597, startPoint y: 168, endPoint x: 606, endPoint y: 167, distance: 8.6
click at [600, 167] on div "Añadir formulario" at bounding box center [651, 173] width 102 height 30
click at [609, 167] on span at bounding box center [613, 167] width 19 height 19
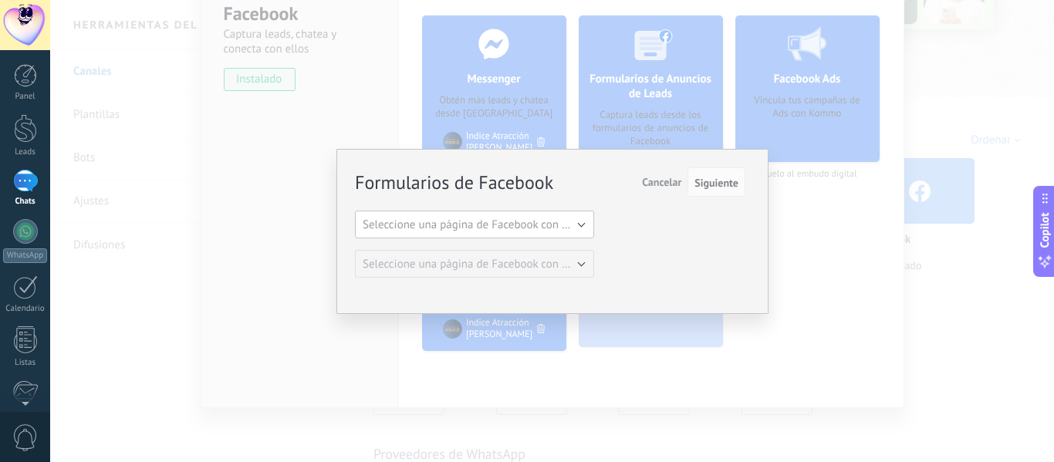
click at [581, 222] on button "Seleccione una página de Facebook con formas" at bounding box center [474, 225] width 239 height 28
click at [730, 184] on span "Siguiente" at bounding box center [717, 183] width 44 height 11
click at [722, 183] on span "Siguiente" at bounding box center [717, 183] width 44 height 11
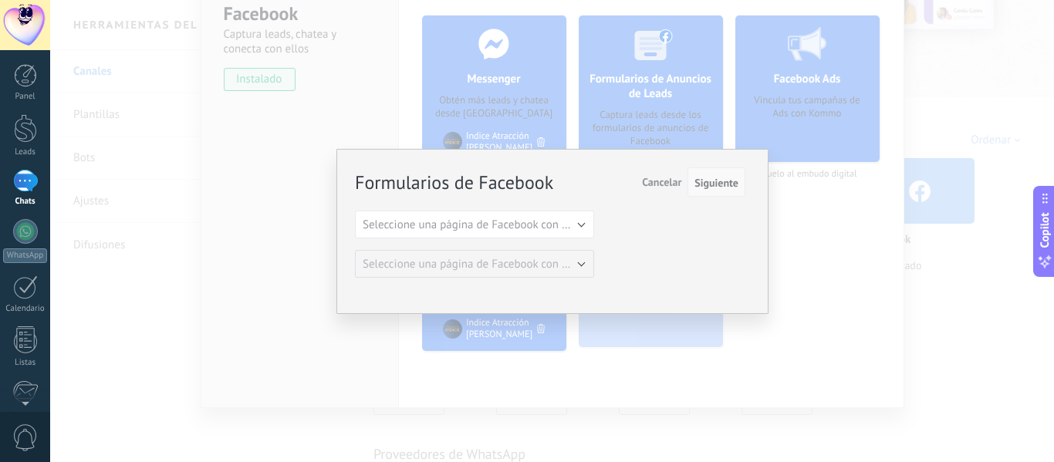
click at [722, 183] on span "Siguiente" at bounding box center [717, 183] width 44 height 11
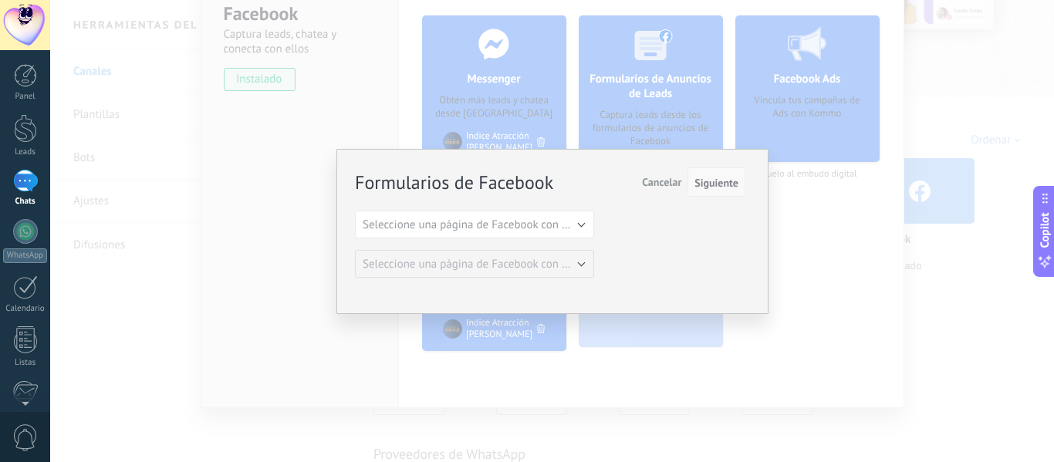
click at [722, 183] on span "Siguiente" at bounding box center [717, 183] width 44 height 11
click at [723, 184] on span "Siguiente" at bounding box center [717, 183] width 44 height 11
click at [725, 185] on span "Siguiente" at bounding box center [717, 183] width 44 height 11
click at [727, 184] on span "Siguiente" at bounding box center [717, 183] width 44 height 11
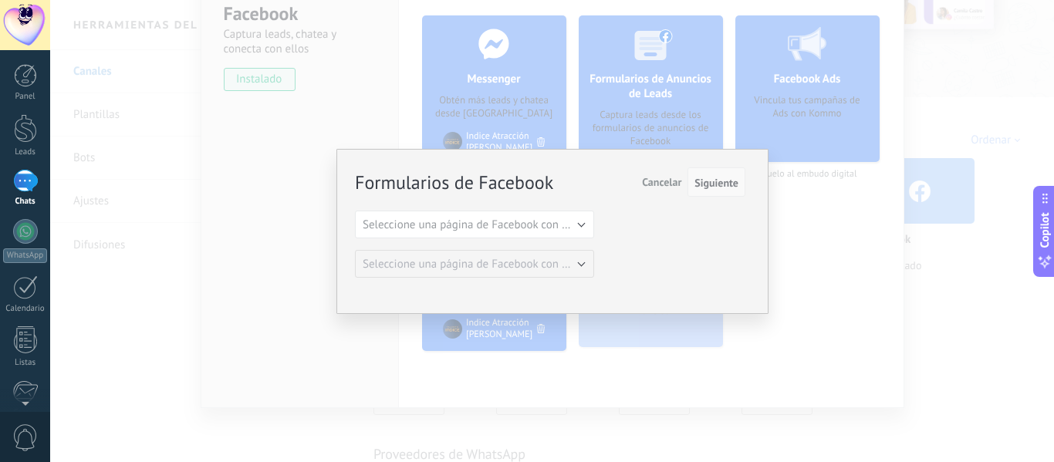
click at [727, 184] on span "Siguiente" at bounding box center [717, 183] width 44 height 11
click at [818, 309] on div "Formularios de Facebook Siguiente Cancelar Seleccione una página de Facebook co…" at bounding box center [552, 231] width 1004 height 462
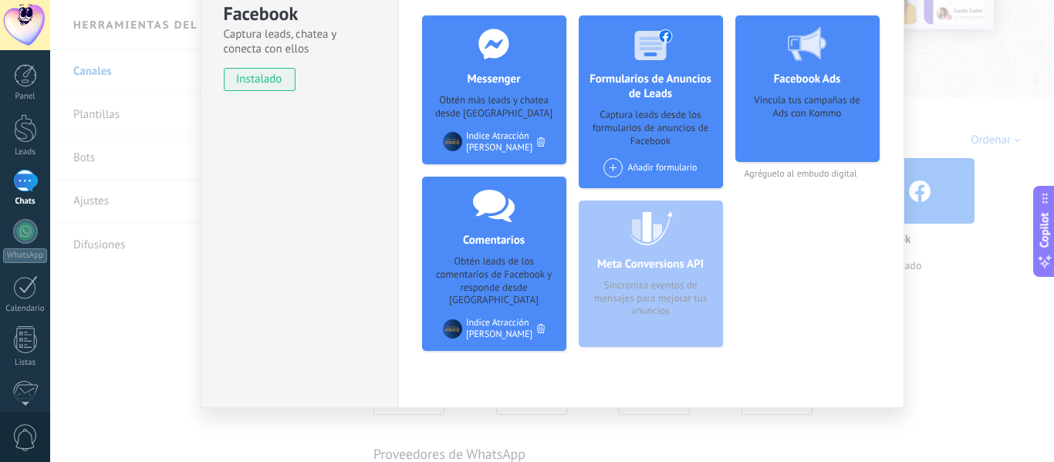
click at [492, 317] on div "Indice Atracción [PERSON_NAME]" at bounding box center [501, 328] width 71 height 23
click at [489, 228] on div at bounding box center [494, 205] width 153 height 56
click at [498, 222] on icon at bounding box center [494, 205] width 42 height 36
click at [611, 163] on span at bounding box center [613, 167] width 19 height 19
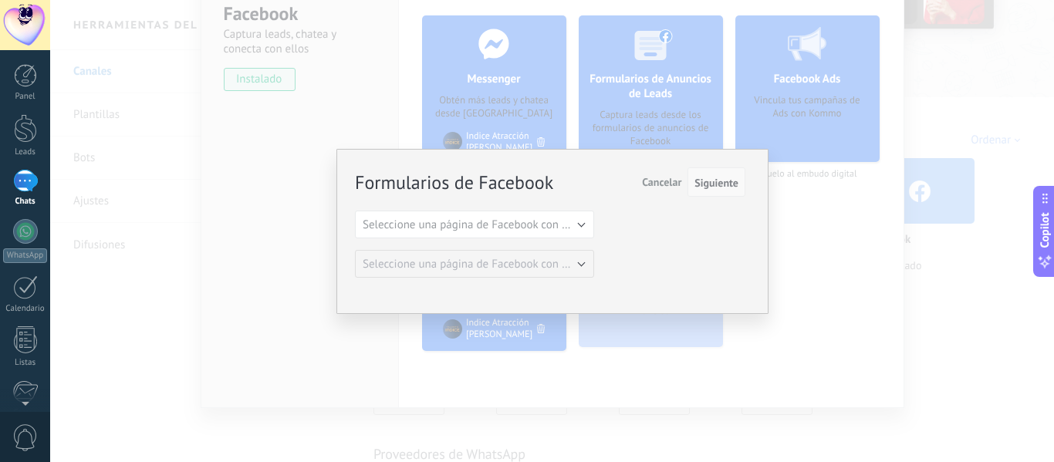
click at [712, 191] on button "Siguiente" at bounding box center [717, 181] width 58 height 29
click at [713, 185] on span "Siguiente" at bounding box center [717, 183] width 44 height 11
click at [803, 257] on div "Formularios de Facebook Siguiente Cancelar Seleccione una página de Facebook co…" at bounding box center [552, 231] width 1004 height 462
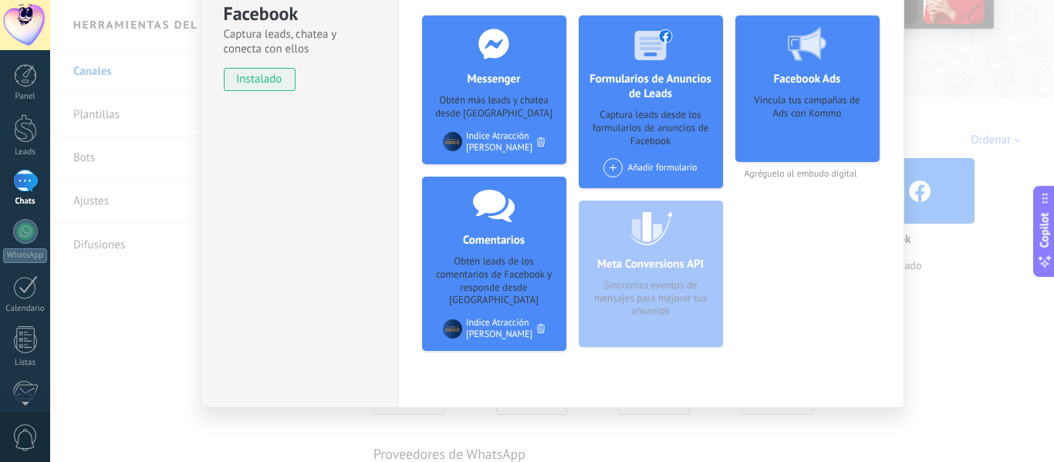
click at [649, 170] on div "Añadir formulario" at bounding box center [650, 167] width 93 height 19
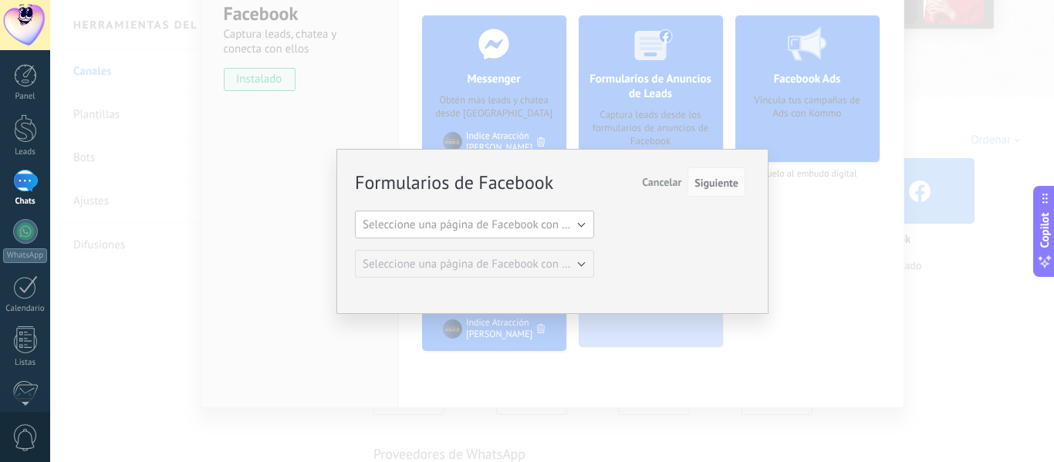
click at [557, 218] on span "Seleccione una página de Facebook con formas" at bounding box center [479, 225] width 233 height 15
click at [582, 223] on button "Seleccione una página de Facebook con formas" at bounding box center [474, 225] width 239 height 28
click at [718, 183] on span "Siguiente" at bounding box center [717, 183] width 44 height 11
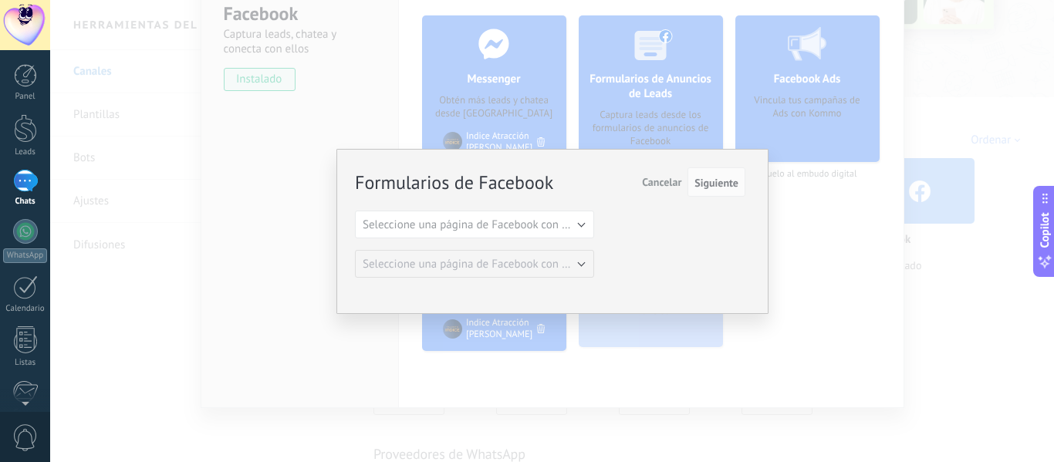
click at [654, 181] on span "Cancelar" at bounding box center [661, 182] width 39 height 14
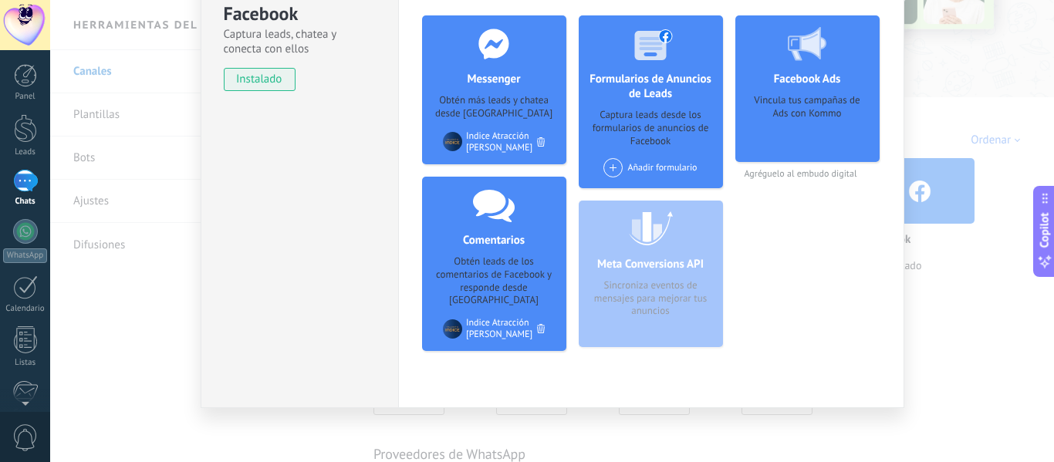
click at [611, 159] on span at bounding box center [613, 167] width 19 height 19
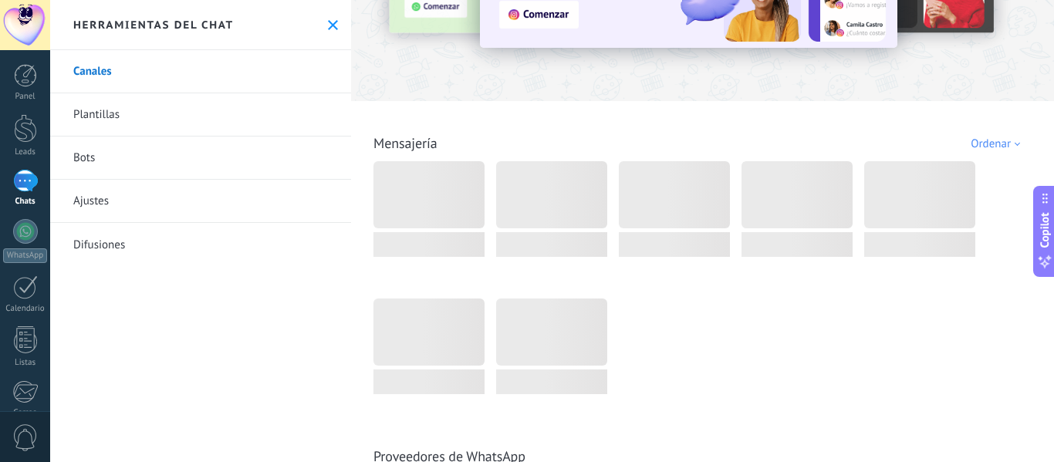
scroll to position [154, 0]
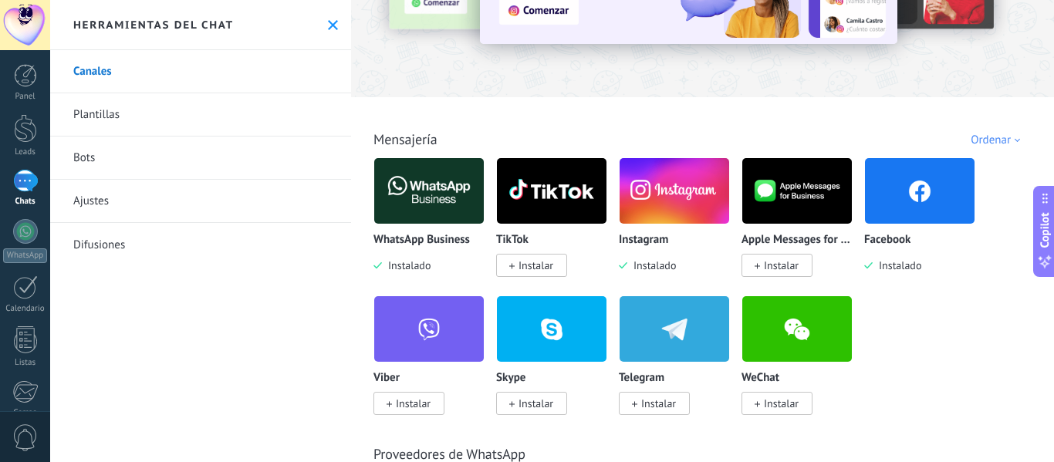
click at [915, 213] on img at bounding box center [920, 191] width 110 height 75
click at [889, 245] on p "Facebook" at bounding box center [887, 240] width 46 height 13
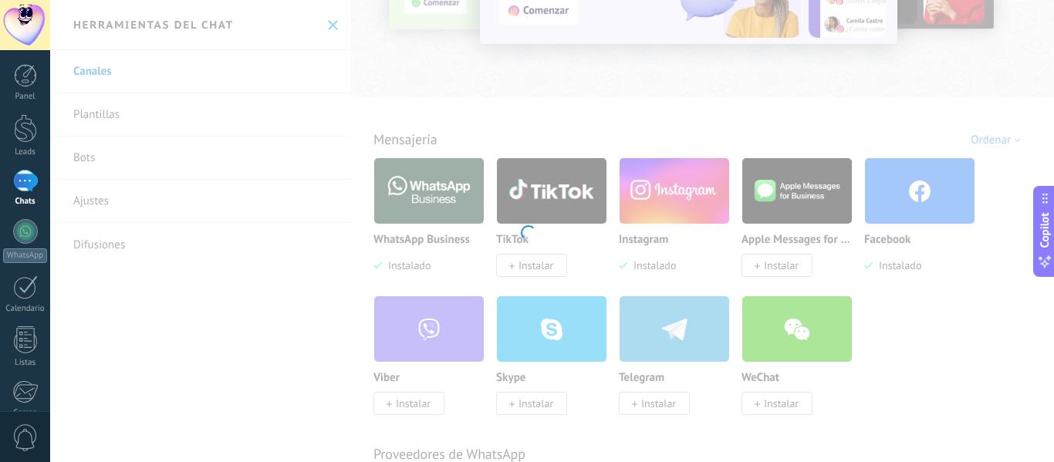
click at [896, 218] on body ".abecls-1,.abecls-2{fill-rule:evenodd}.abecls-2{fill:#fff} .abhcls-1{fill:none}…" at bounding box center [527, 231] width 1054 height 462
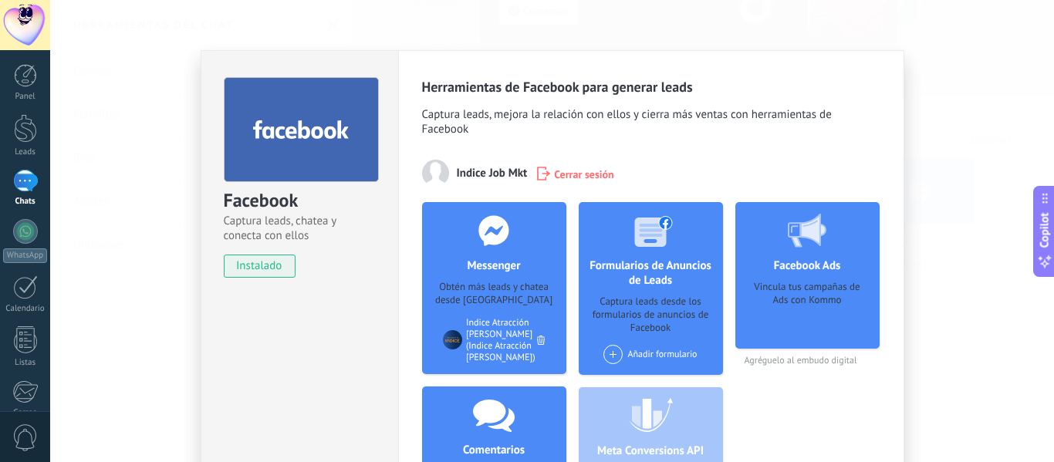
scroll to position [154, 0]
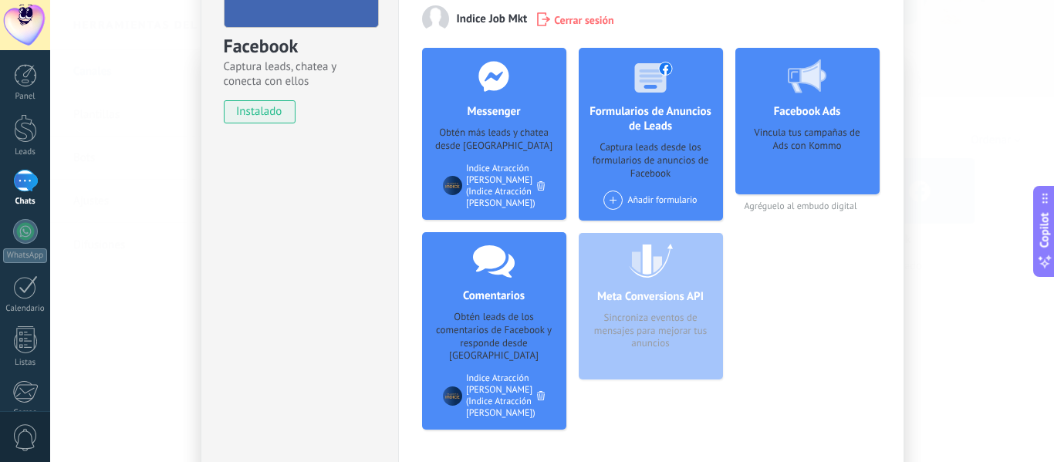
click at [649, 199] on div "Añadir formulario" at bounding box center [650, 200] width 93 height 19
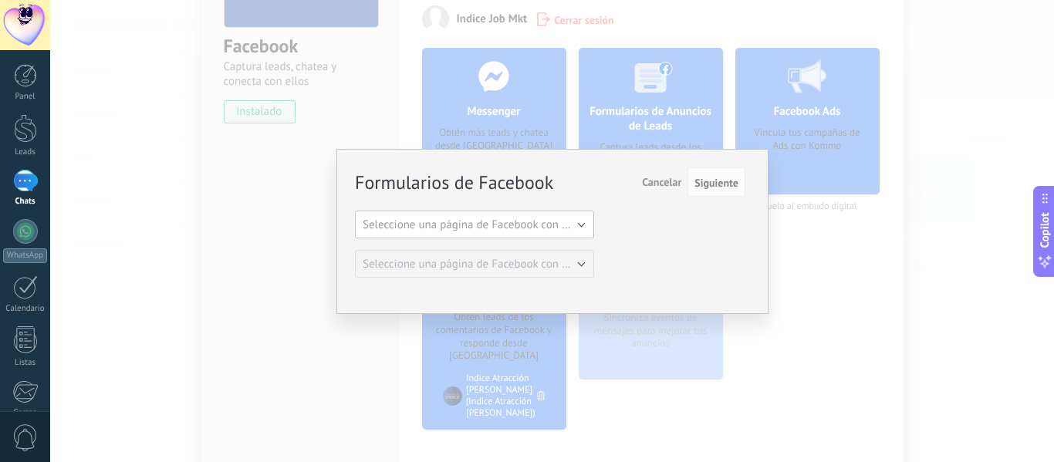
click at [580, 228] on span "Seleccione una página de Facebook con formas" at bounding box center [479, 225] width 233 height 15
click at [733, 188] on span "Siguiente" at bounding box center [717, 183] width 44 height 11
click at [577, 221] on span "Seleccione una página de Facebook con formas" at bounding box center [479, 225] width 233 height 15
click at [807, 275] on div "Formularios de Facebook Siguiente Cancelar Seleccione una página de Facebook co…" at bounding box center [552, 231] width 1004 height 462
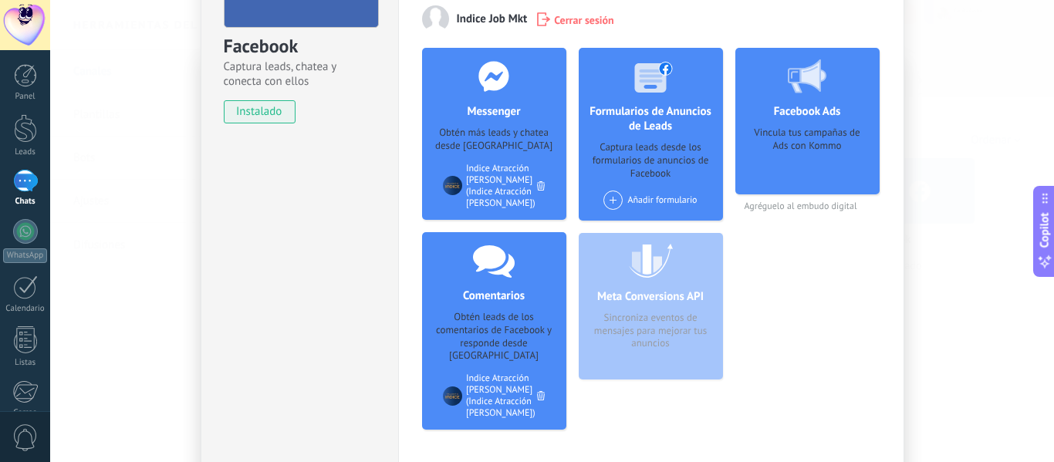
click at [817, 153] on div "Vincula tus campañas de Ads con Kommo" at bounding box center [808, 156] width 120 height 58
click at [807, 139] on div "Vincula tus campañas de Ads con Kommo" at bounding box center [808, 156] width 120 height 58
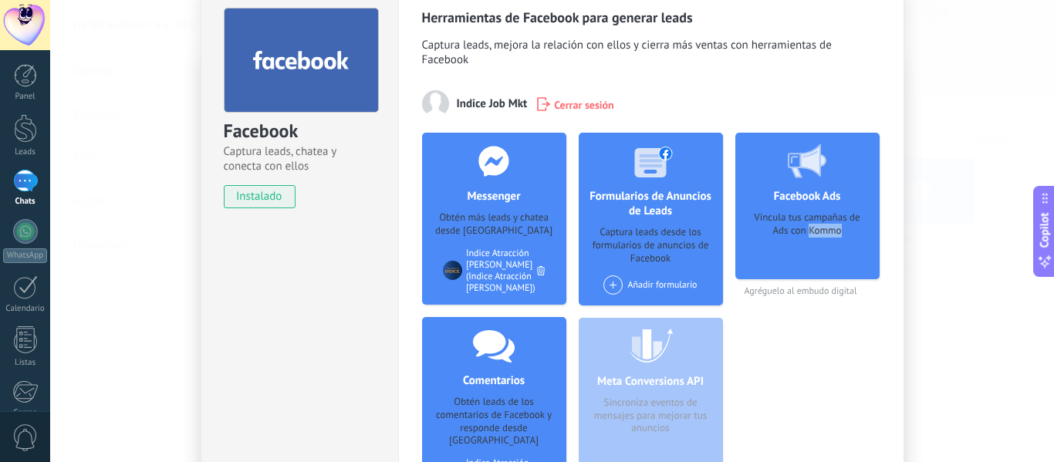
scroll to position [0, 0]
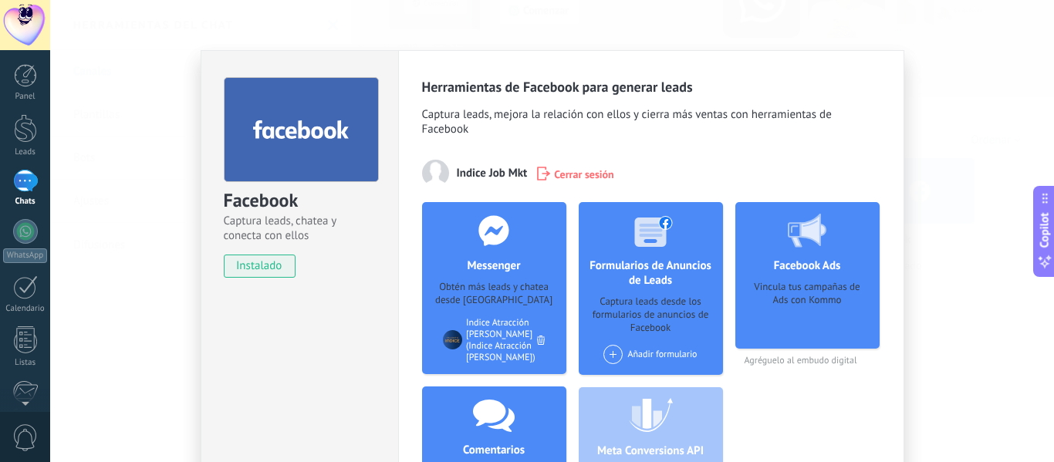
click at [944, 73] on div "Facebook Captura leads, chatea y conecta con ellos instalado Desinstalar Herram…" at bounding box center [552, 231] width 1004 height 462
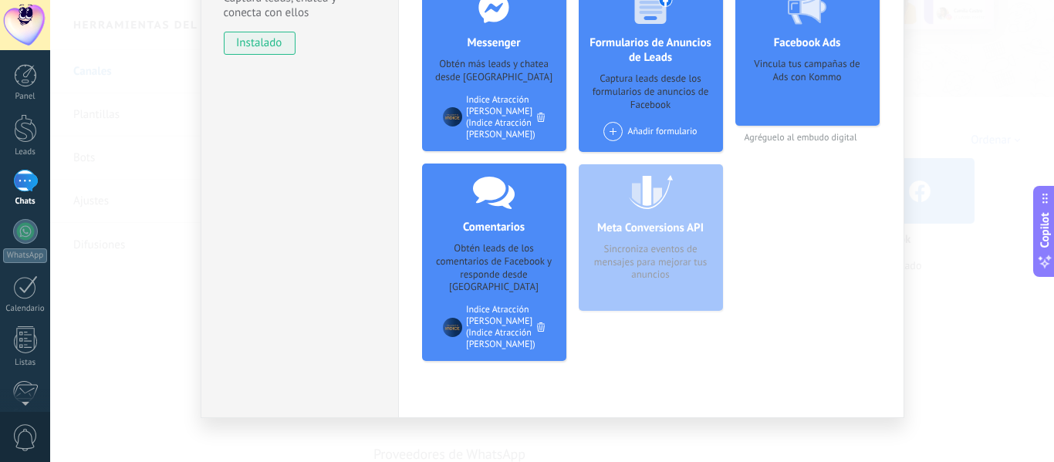
scroll to position [224, 0]
click at [954, 73] on div "Facebook Captura leads, chatea y conecta con ellos instalado Desinstalar Herram…" at bounding box center [552, 231] width 1004 height 462
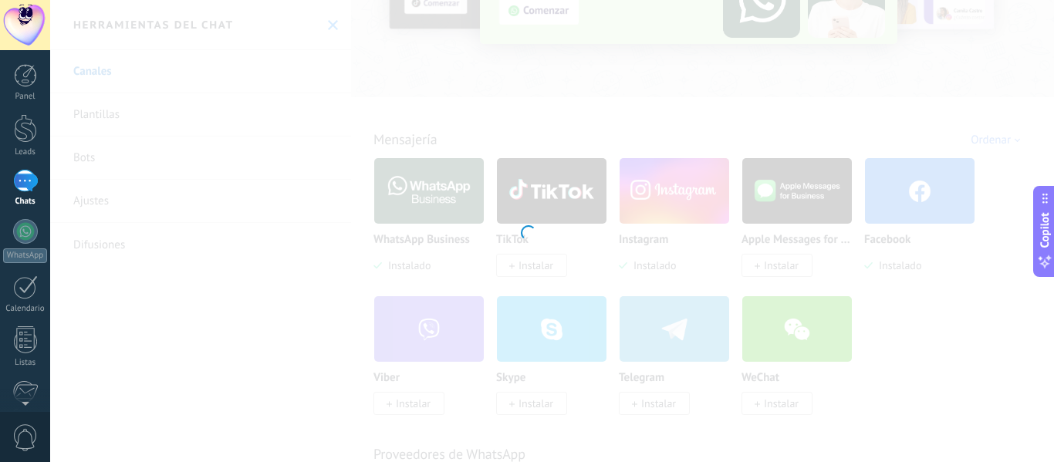
scroll to position [0, 0]
click at [27, 221] on div at bounding box center [25, 231] width 25 height 25
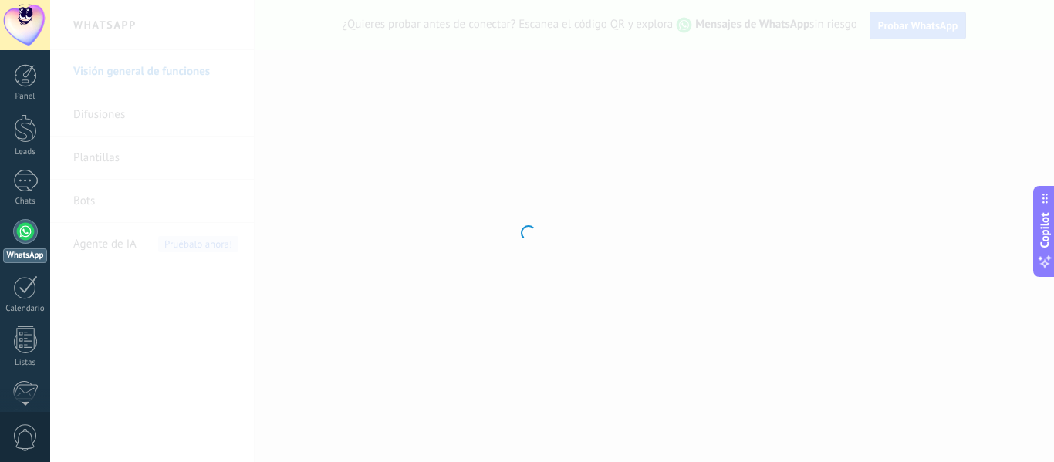
click at [0, 219] on link "WhatsApp" at bounding box center [25, 241] width 50 height 44
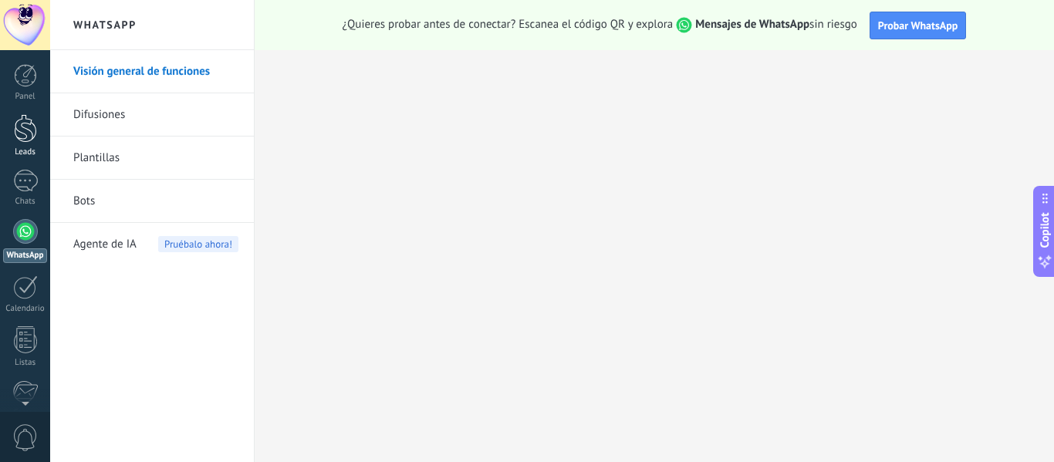
click at [26, 145] on link "Leads" at bounding box center [25, 135] width 50 height 43
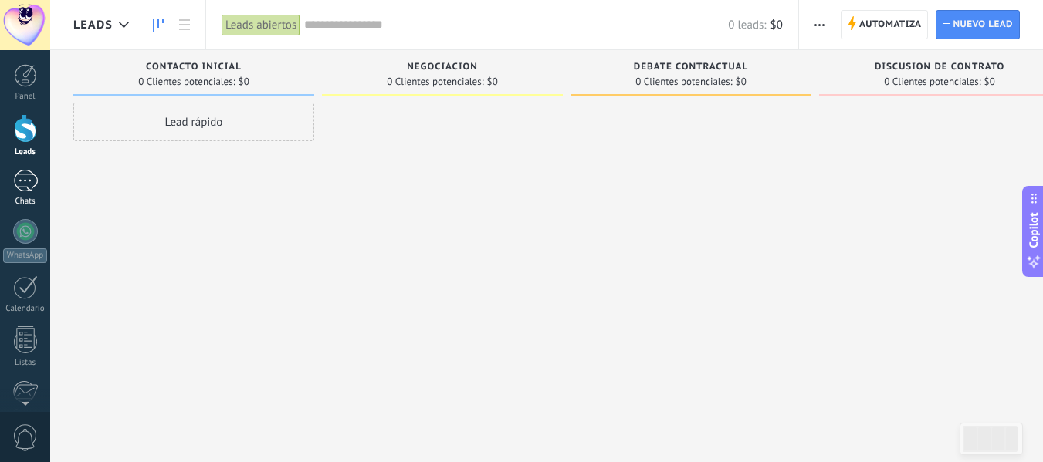
click at [21, 197] on div "Chats" at bounding box center [25, 202] width 45 height 10
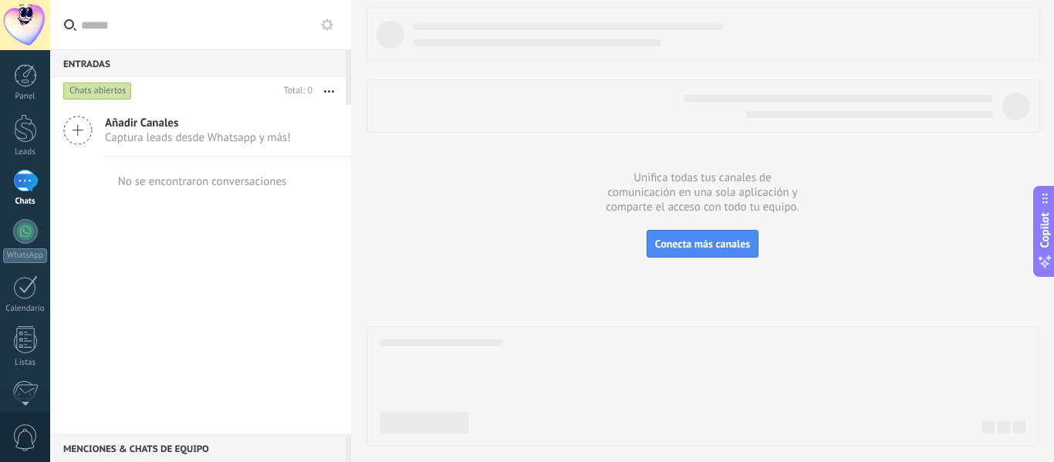
click at [694, 264] on div at bounding box center [703, 227] width 672 height 439
click at [692, 248] on span "Conecta más canales" at bounding box center [702, 244] width 95 height 14
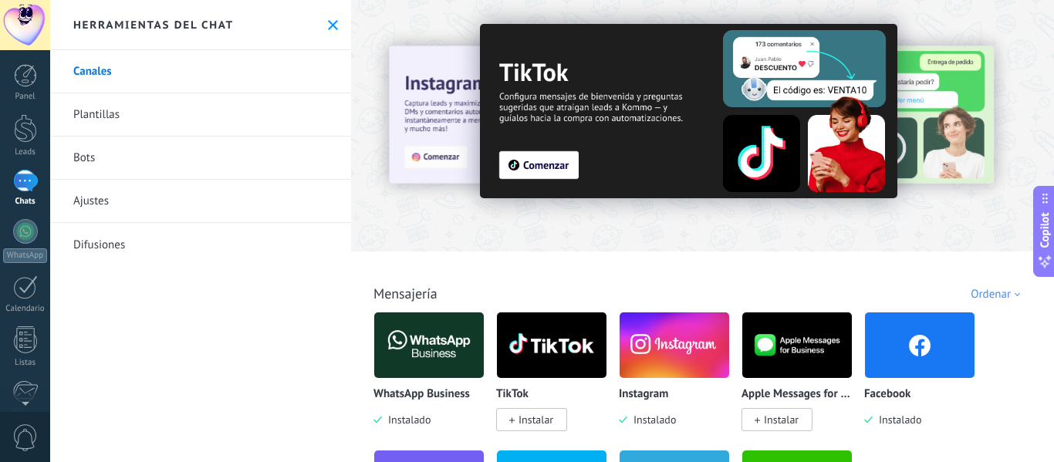
click at [910, 350] on img at bounding box center [920, 345] width 110 height 75
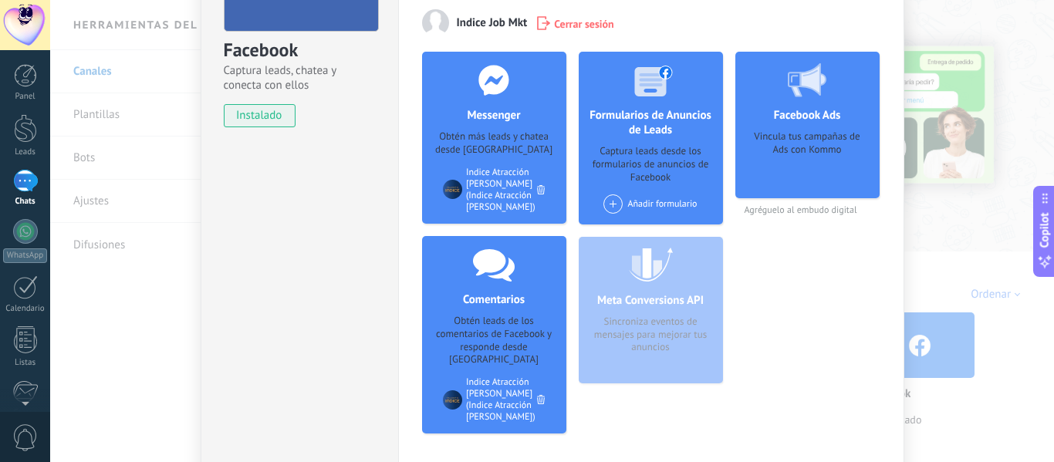
scroll to position [154, 0]
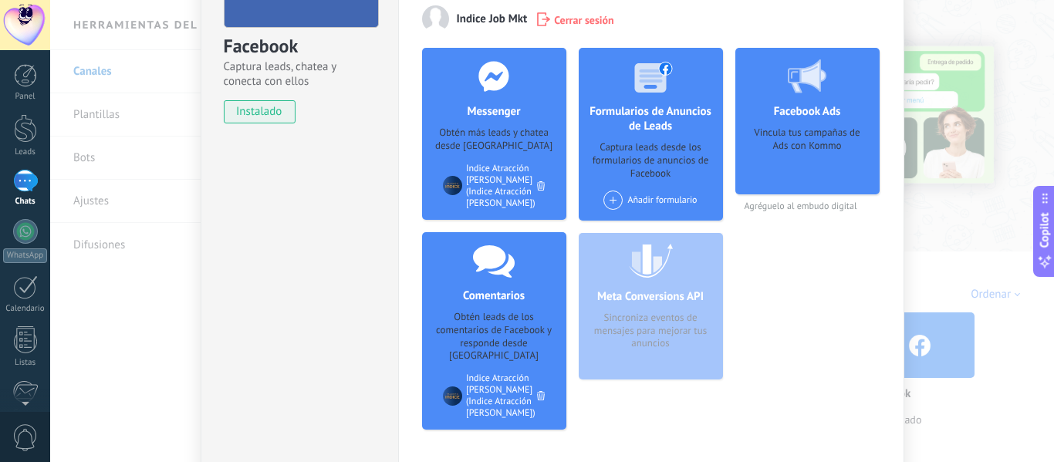
click at [669, 165] on div "Captura leads desde los formularios de anuncios de Facebook" at bounding box center [651, 160] width 120 height 39
click at [644, 197] on div "Añadir formulario" at bounding box center [650, 200] width 93 height 19
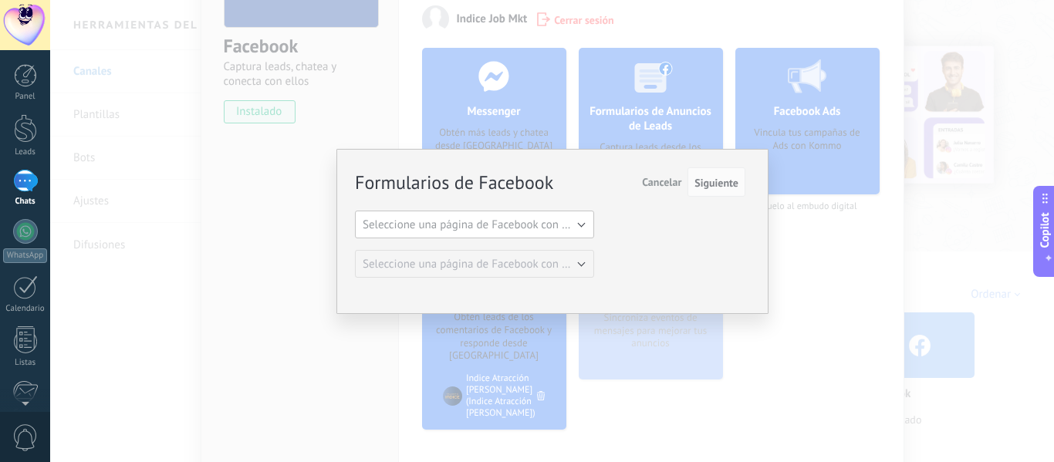
click at [560, 232] on span "Seleccione una página de Facebook con formas" at bounding box center [479, 225] width 233 height 15
click at [249, 161] on div "Formularios de Facebook Siguiente Cancelar Seleccione una página de Facebook co…" at bounding box center [552, 231] width 1004 height 462
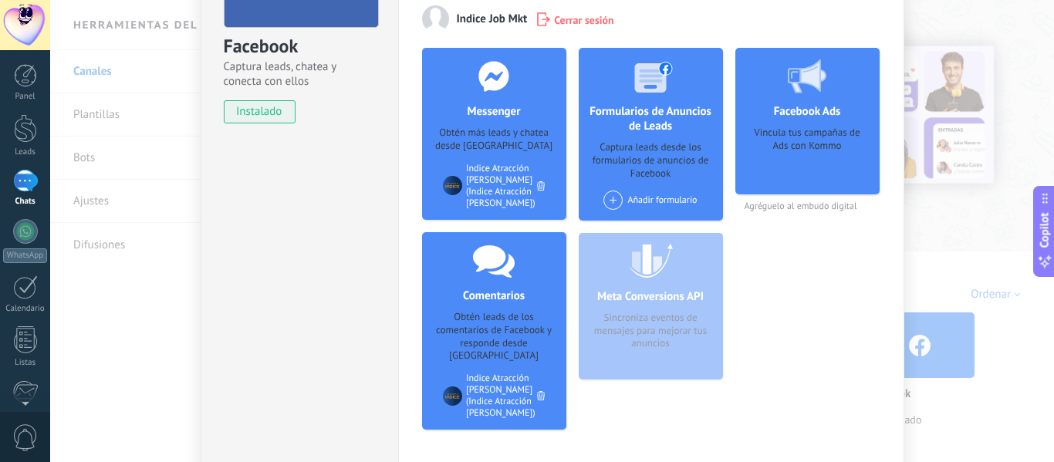
click at [272, 116] on span "instalado" at bounding box center [260, 111] width 70 height 23
drag, startPoint x: 587, startPoint y: 49, endPoint x: 605, endPoint y: 36, distance: 22.1
click at [590, 47] on div "Herramientas de Facebook para generar leads Captura leads, mejora la relación c…" at bounding box center [651, 183] width 458 height 519
drag, startPoint x: 712, startPoint y: 60, endPoint x: 765, endPoint y: 141, distance: 97.0
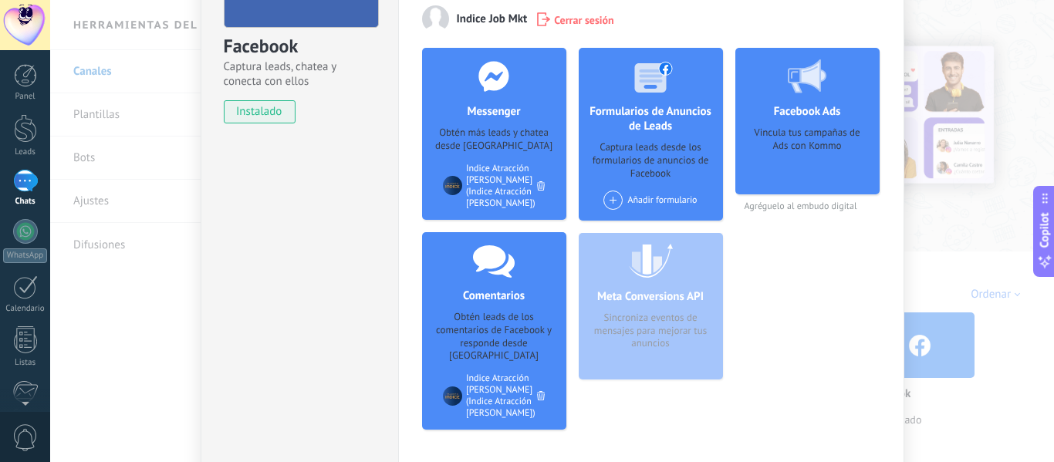
click at [714, 65] on div at bounding box center [650, 76] width 153 height 56
click at [768, 147] on div "Vincula tus campañas de Ads con Kommo" at bounding box center [808, 156] width 120 height 58
click at [770, 150] on div "Vincula tus campañas de Ads con Kommo" at bounding box center [808, 156] width 120 height 58
click at [691, 259] on div "Meta Conversions API Sincroniza eventos de mensajes para mejorar tus anuncios" at bounding box center [651, 306] width 144 height 147
click at [951, 279] on div "Facebook Captura leads, chatea y conecta con ellos instalado Desinstalar Herram…" at bounding box center [552, 231] width 1004 height 462
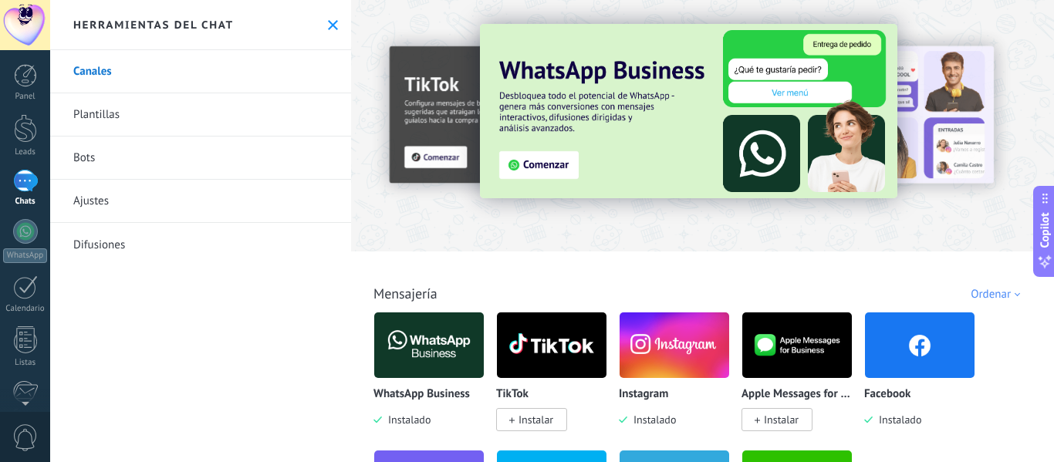
scroll to position [0, 0]
click at [104, 120] on link "Plantillas" at bounding box center [200, 114] width 301 height 43
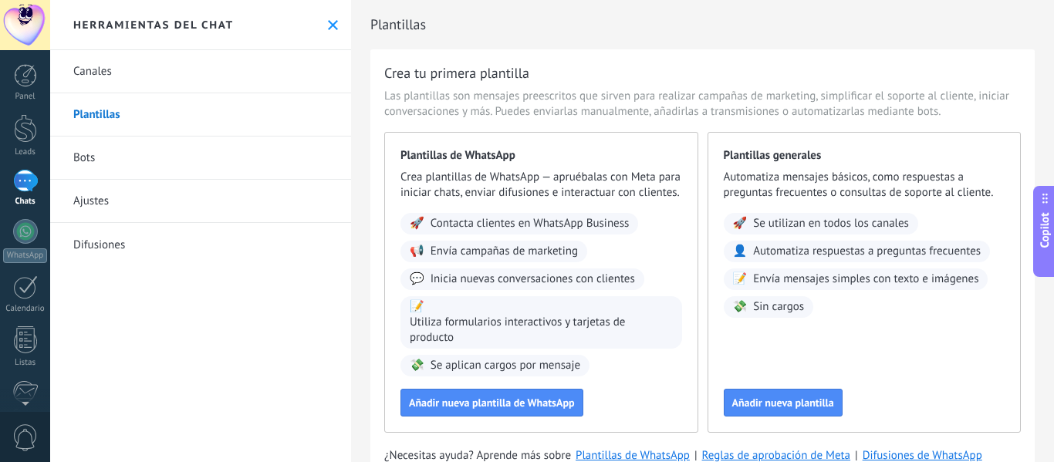
scroll to position [73, 0]
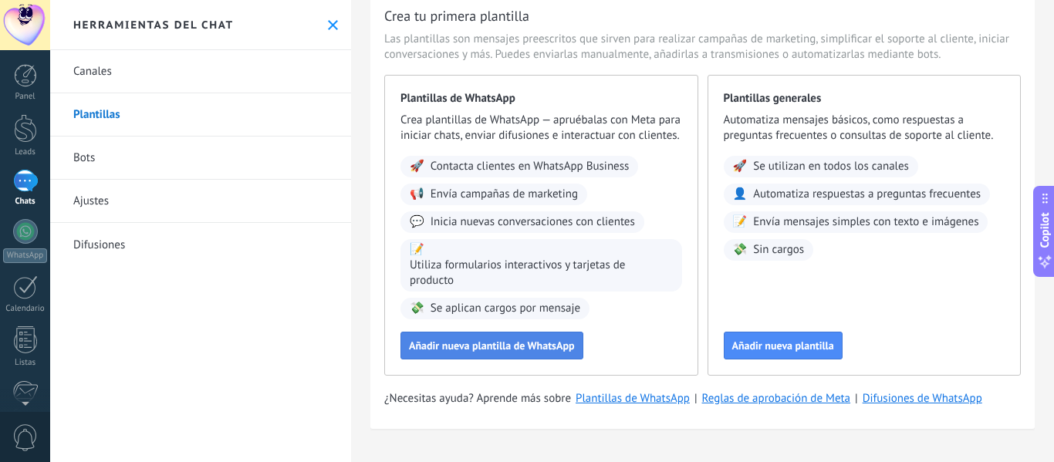
click at [499, 351] on span "Añadir nueva plantilla de WhatsApp" at bounding box center [492, 345] width 166 height 11
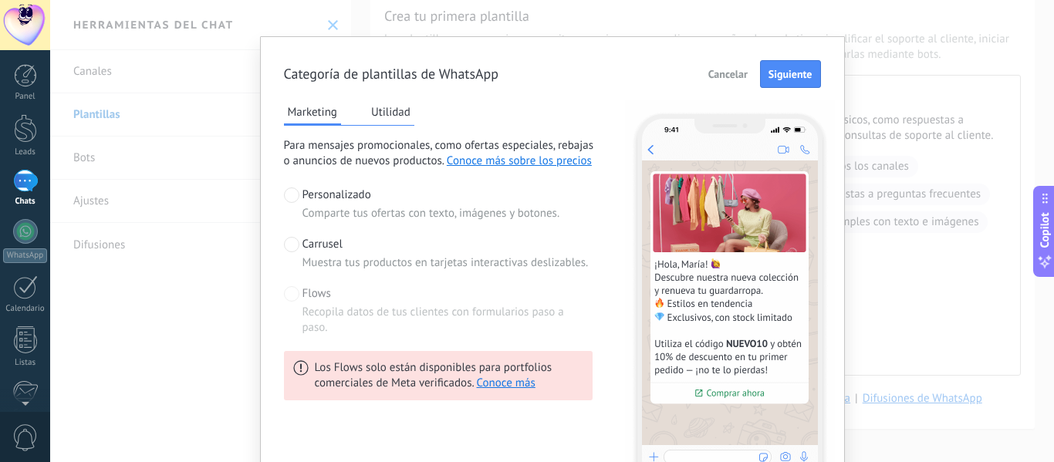
scroll to position [0, 0]
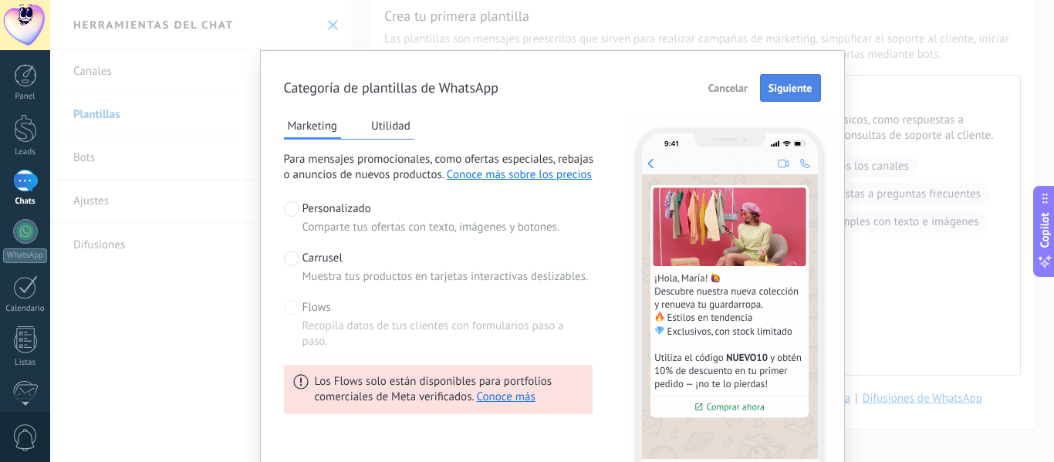
click at [777, 87] on span "Siguiente" at bounding box center [791, 88] width 44 height 11
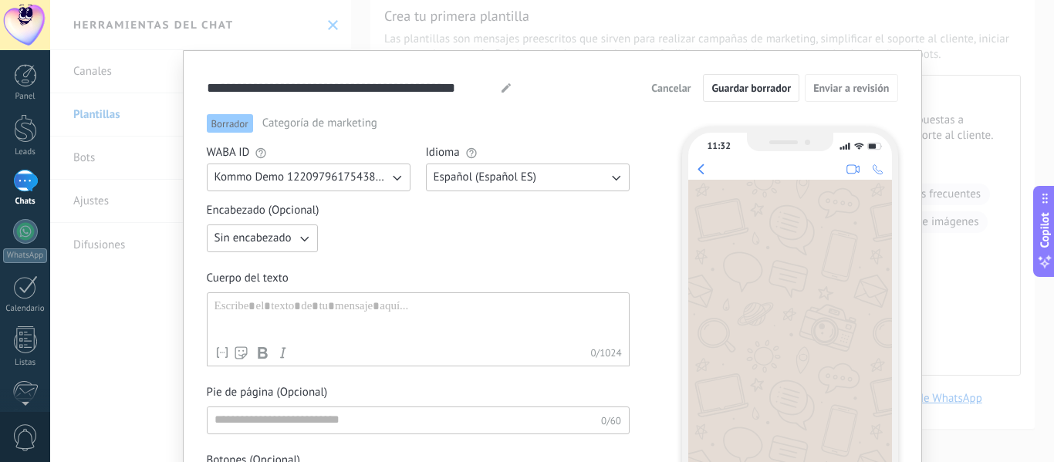
click at [336, 179] on span "Kommo Demo 122097961754382252" at bounding box center [302, 177] width 174 height 15
click at [526, 174] on span "Español (Español ES)" at bounding box center [485, 177] width 103 height 15
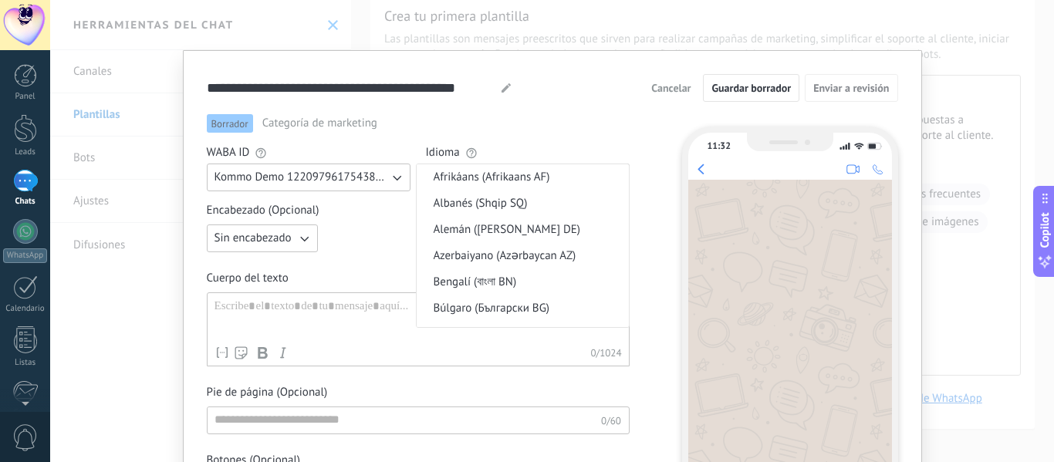
scroll to position [378, 0]
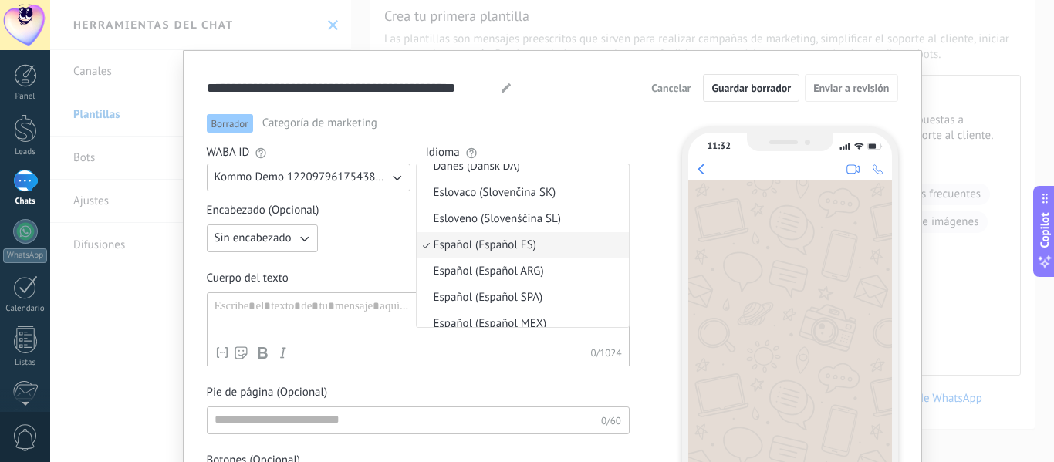
click at [279, 245] on span "Sin encabezado" at bounding box center [253, 238] width 77 height 15
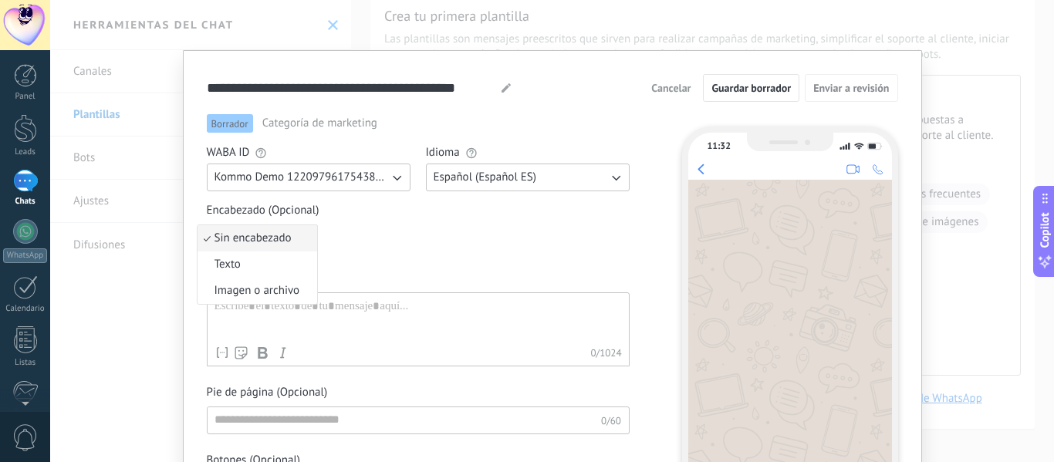
click at [463, 275] on span "Cuerpo del texto" at bounding box center [418, 278] width 423 height 15
click at [652, 88] on span "Cancelar" at bounding box center [670, 88] width 39 height 11
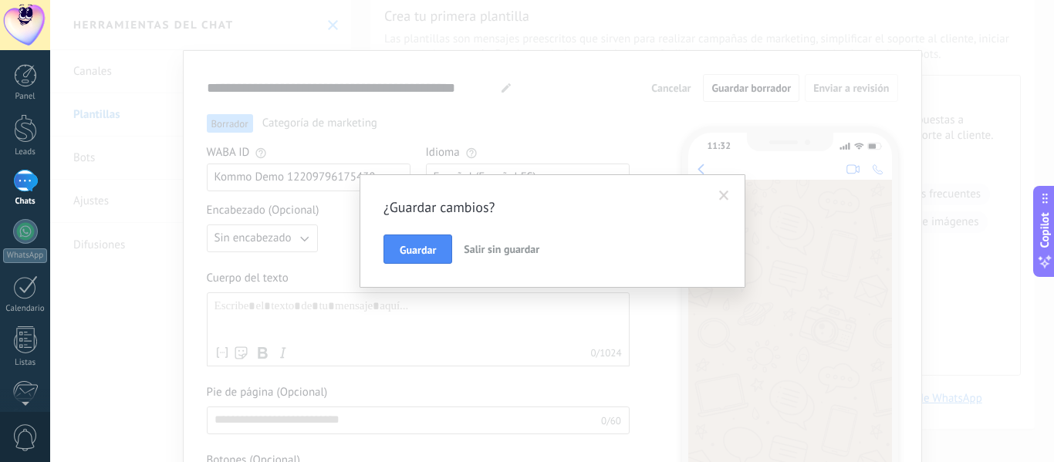
click at [428, 242] on button "Guardar" at bounding box center [418, 249] width 69 height 29
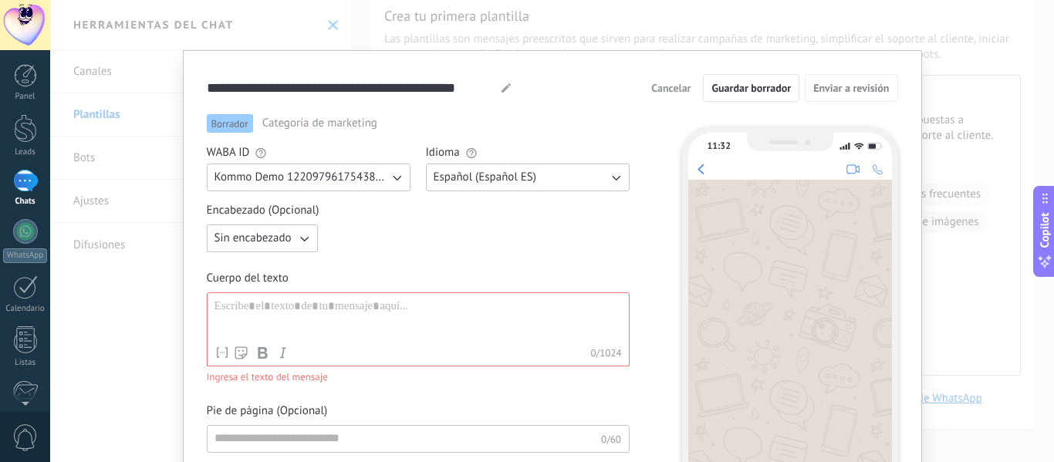
click at [506, 86] on use at bounding box center [506, 87] width 9 height 9
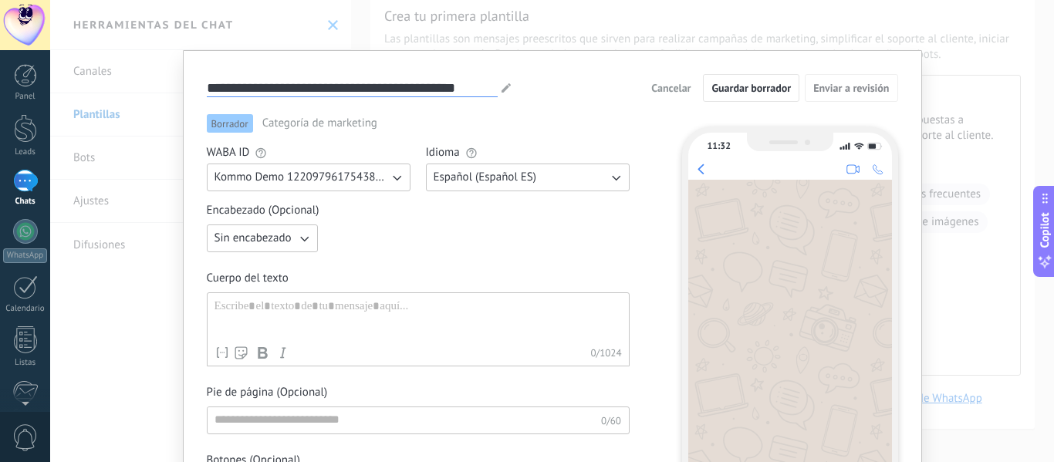
drag, startPoint x: 206, startPoint y: 85, endPoint x: 495, endPoint y: 72, distance: 289.7
click at [495, 72] on div "**********" at bounding box center [552, 318] width 739 height 536
type input "*****"
click at [493, 77] on div "***** [PERSON_NAME] [PERSON_NAME] [PERSON_NAME] [PERSON_NAME] Cancelar Guardar …" at bounding box center [552, 88] width 691 height 28
click at [777, 99] on button "Guardar borrador" at bounding box center [751, 88] width 96 height 28
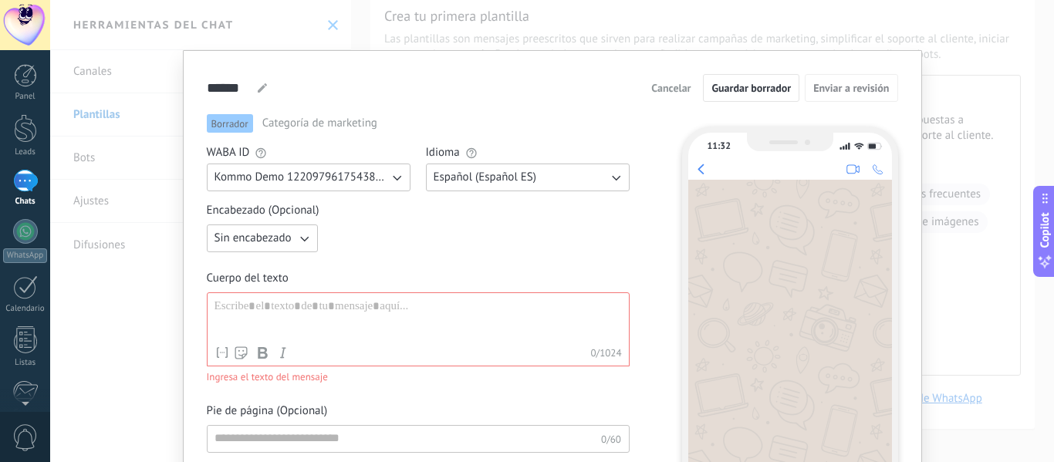
click at [401, 309] on div at bounding box center [418, 318] width 407 height 39
click at [683, 84] on span "Cancelar" at bounding box center [670, 88] width 39 height 11
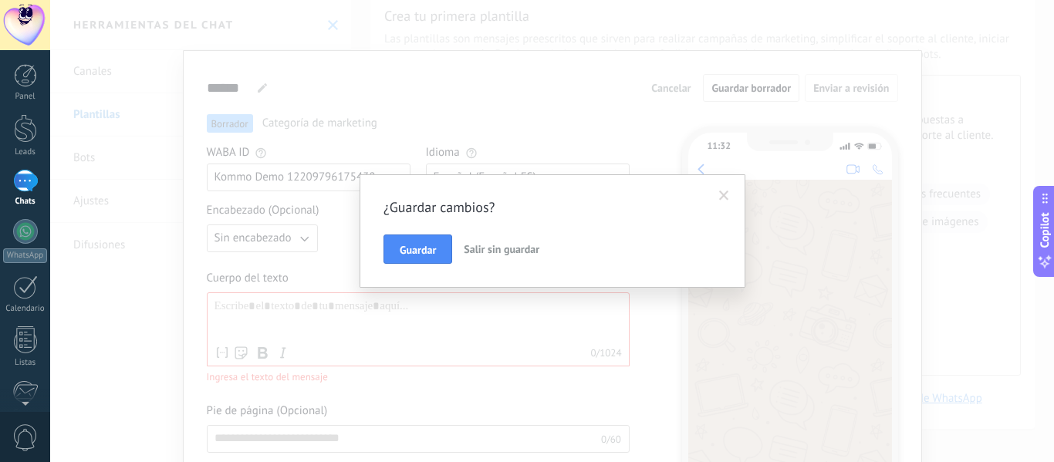
click at [487, 253] on span "Salir sin guardar" at bounding box center [502, 249] width 76 height 14
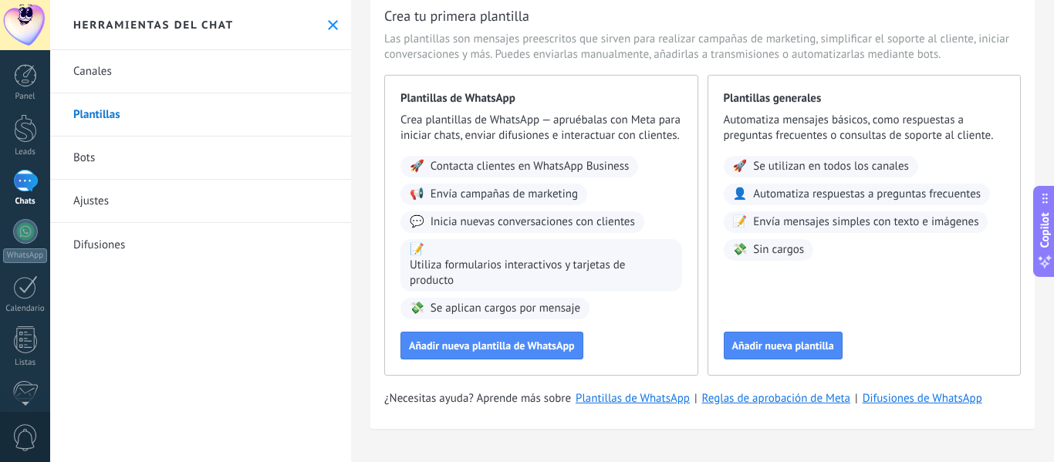
click at [101, 202] on link "Ajustes" at bounding box center [200, 201] width 301 height 43
